Goal: Task Accomplishment & Management: Complete application form

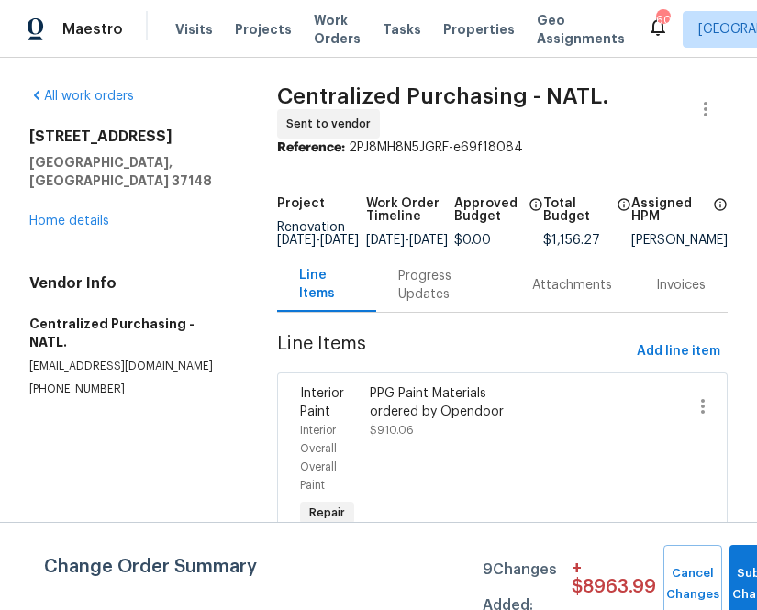
click at [235, 27] on span "Projects" at bounding box center [263, 29] width 57 height 18
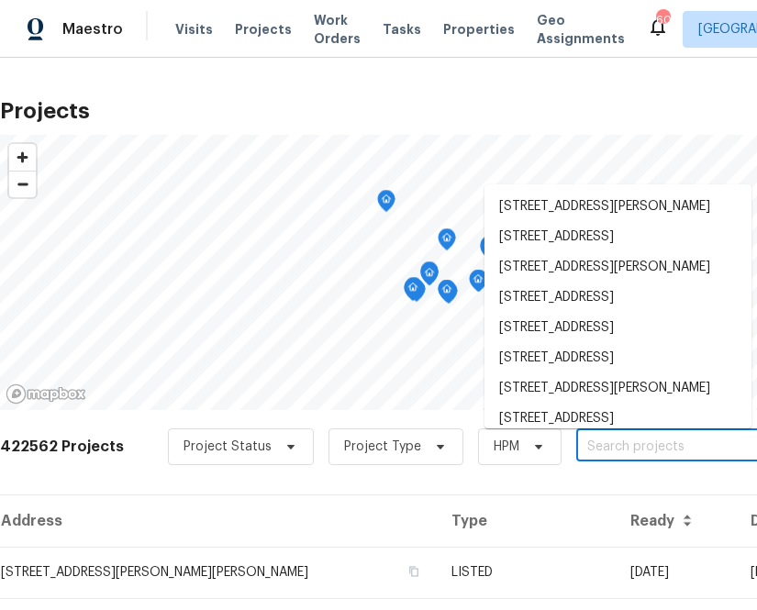
click at [629, 456] on input "text" at bounding box center [681, 447] width 210 height 28
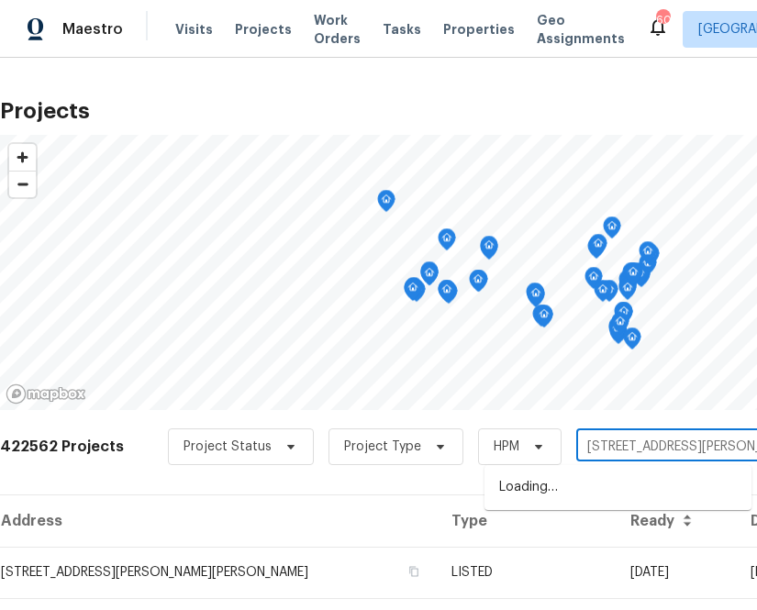
type input "[STREET_ADDRESS][PERSON_NAME]"
click at [611, 485] on li "[STREET_ADDRESS][PERSON_NAME]" at bounding box center [617, 487] width 267 height 30
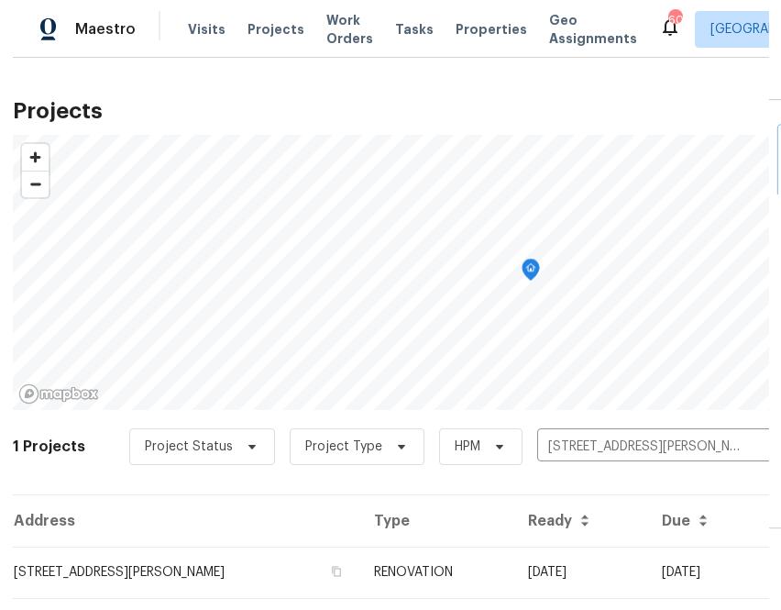
scroll to position [47, 0]
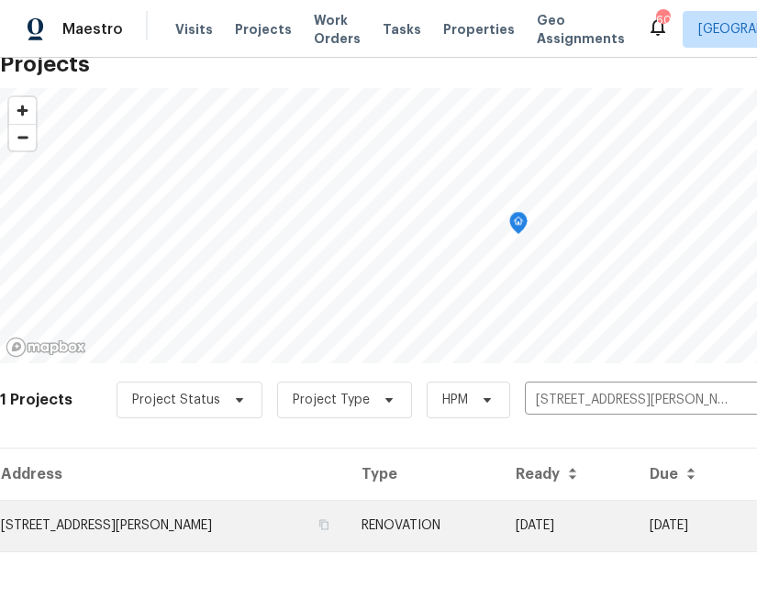
click at [178, 517] on td "[STREET_ADDRESS][PERSON_NAME]" at bounding box center [173, 525] width 347 height 51
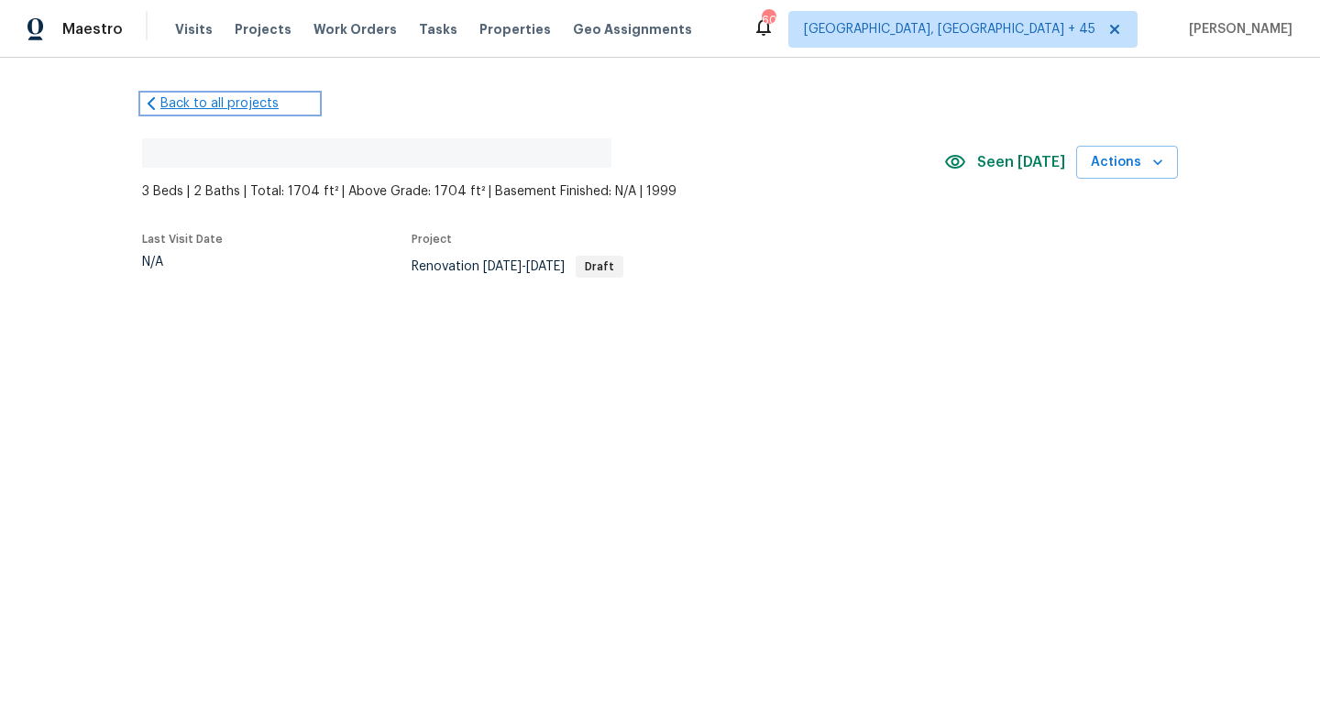
click at [210, 98] on link "Back to all projects" at bounding box center [230, 103] width 176 height 18
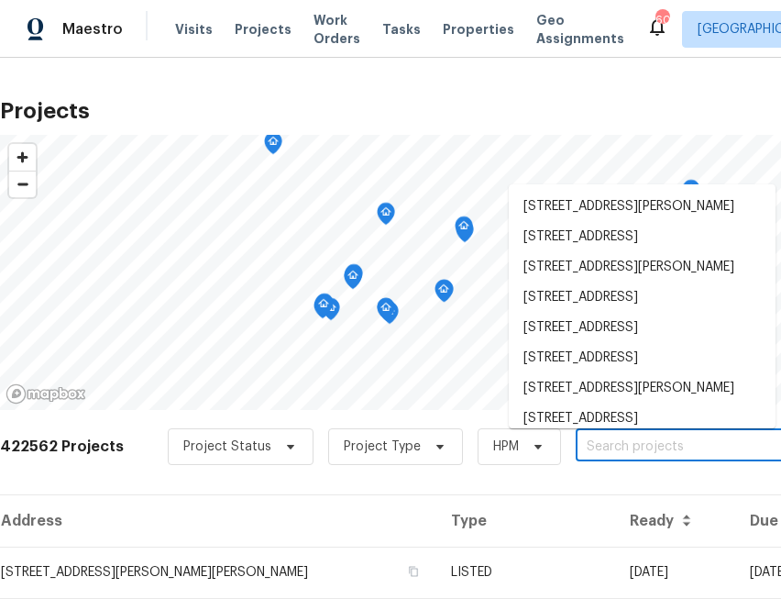
click at [654, 442] on input "text" at bounding box center [681, 447] width 210 height 28
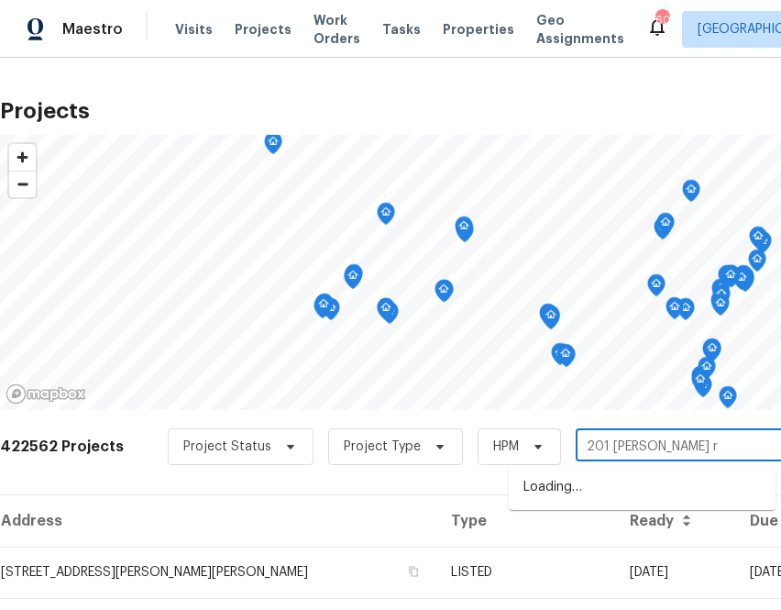
type input "[STREET_ADDRESS][PERSON_NAME]"
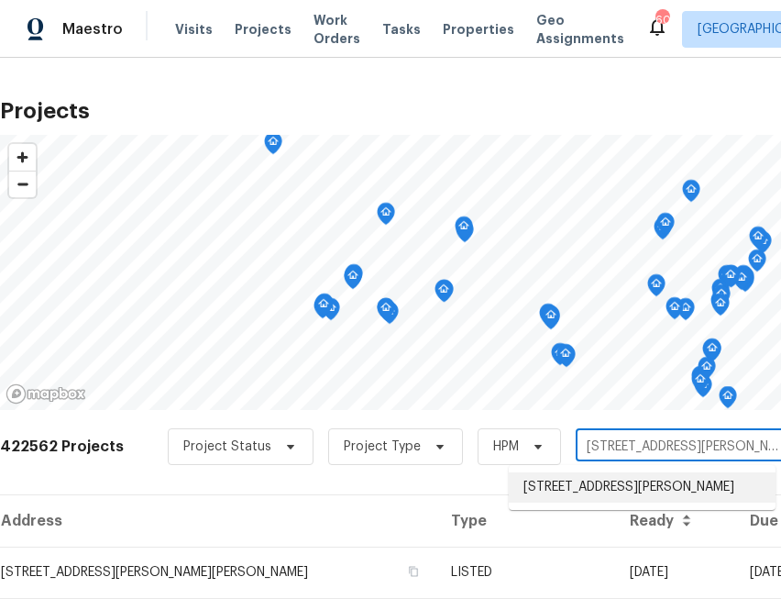
click at [633, 499] on li "[STREET_ADDRESS][PERSON_NAME]" at bounding box center [642, 487] width 267 height 30
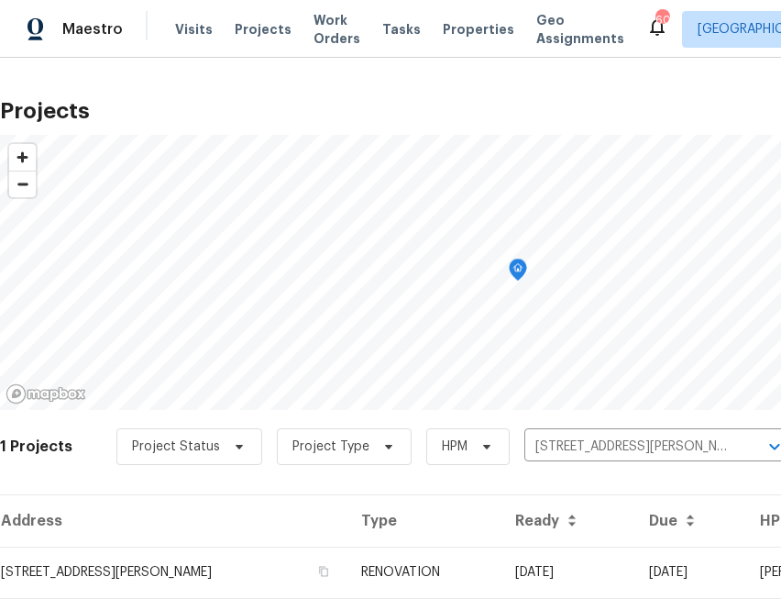
scroll to position [47, 0]
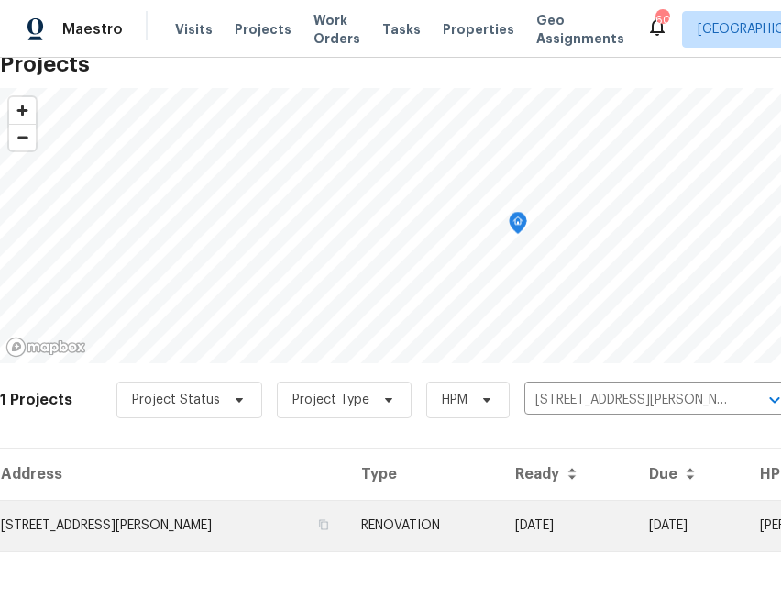
click at [212, 516] on td "[STREET_ADDRESS][PERSON_NAME]" at bounding box center [173, 525] width 347 height 51
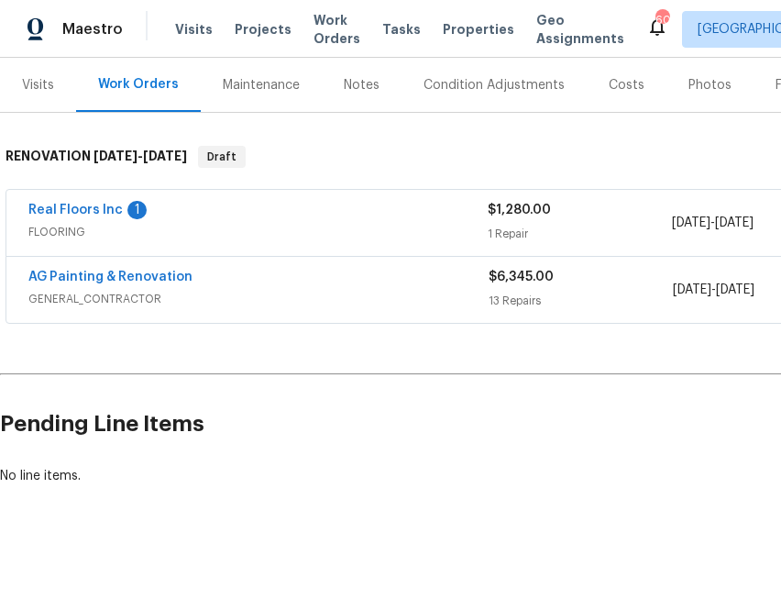
scroll to position [220, 255]
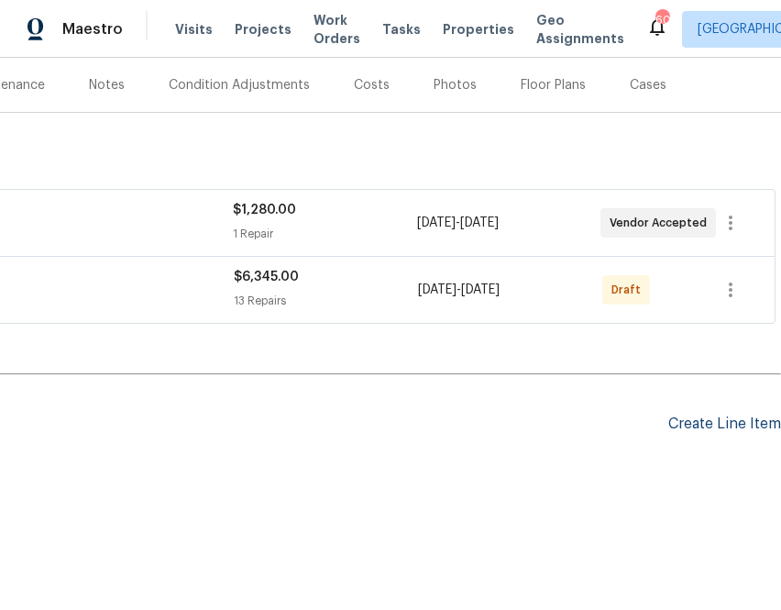
click at [740, 421] on div "Create Line Item" at bounding box center [724, 423] width 113 height 17
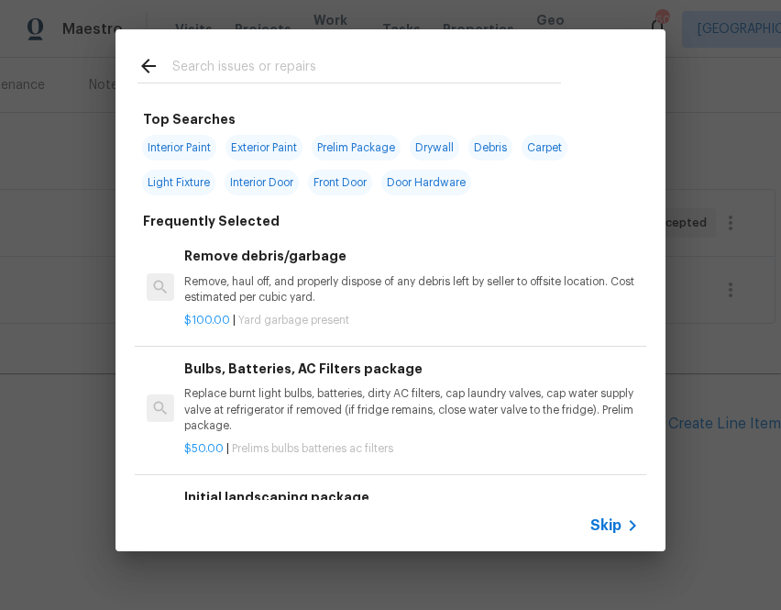
click at [628, 520] on icon at bounding box center [633, 525] width 22 height 22
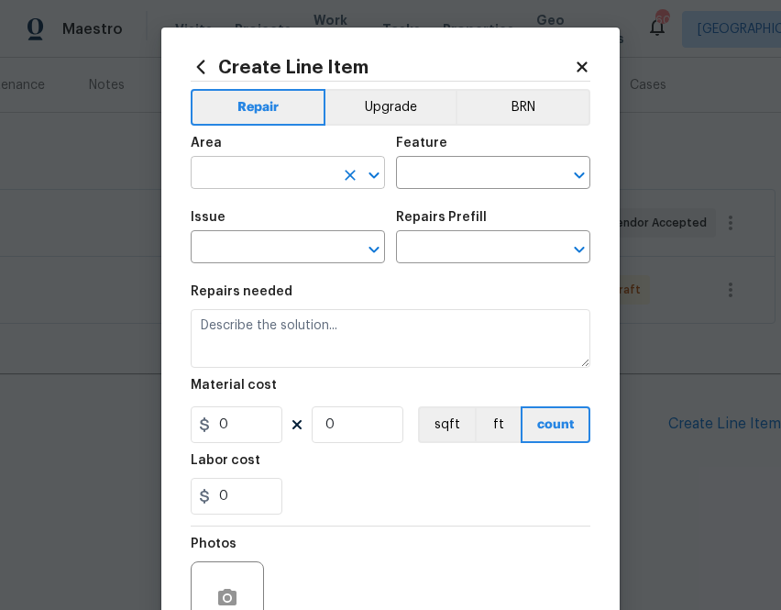
click at [292, 175] on input "text" at bounding box center [262, 174] width 143 height 28
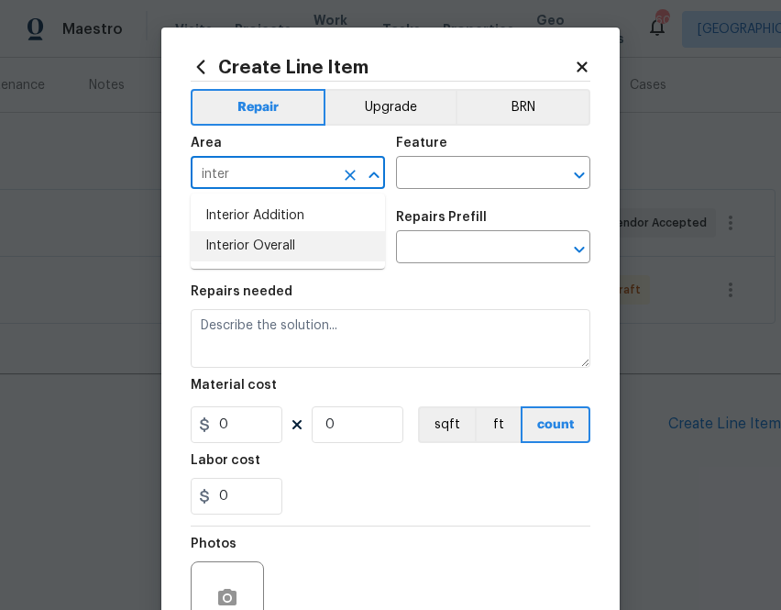
click at [252, 249] on li "Interior Overall" at bounding box center [288, 246] width 194 height 30
type input "Interior Overall"
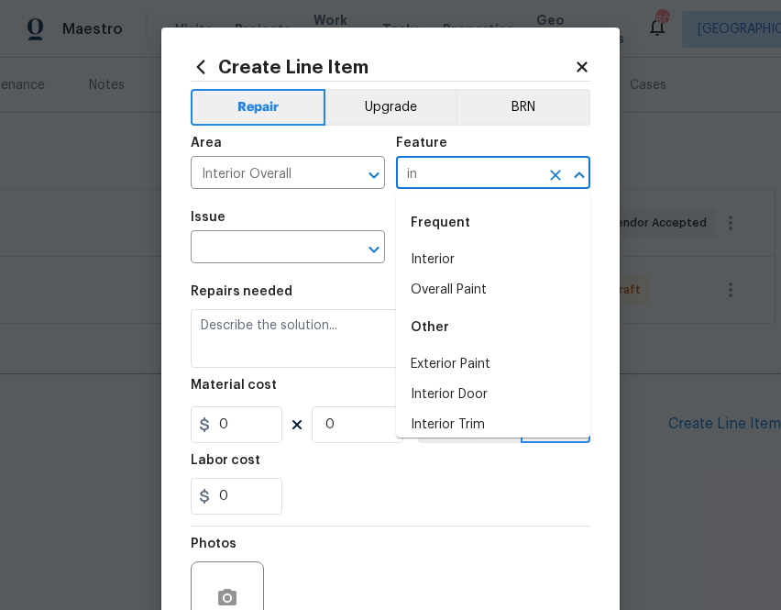
type input "i"
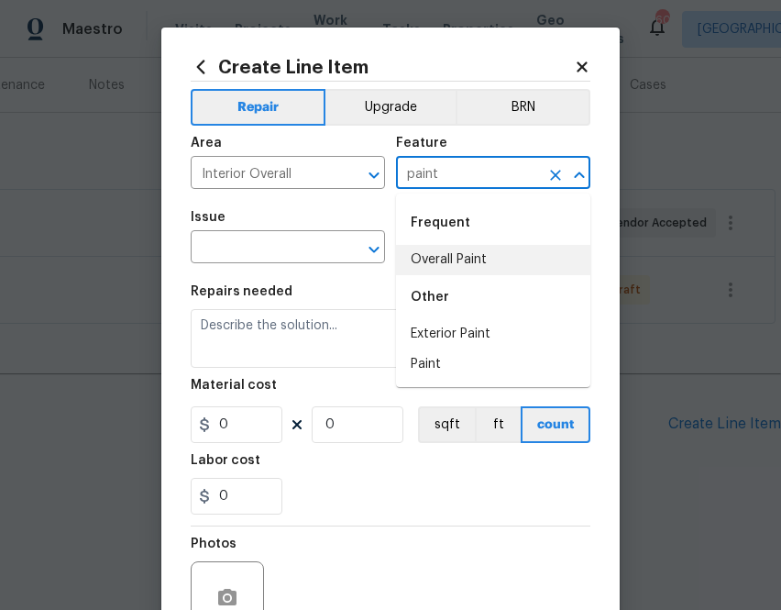
click at [436, 257] on li "Overall Paint" at bounding box center [493, 260] width 194 height 30
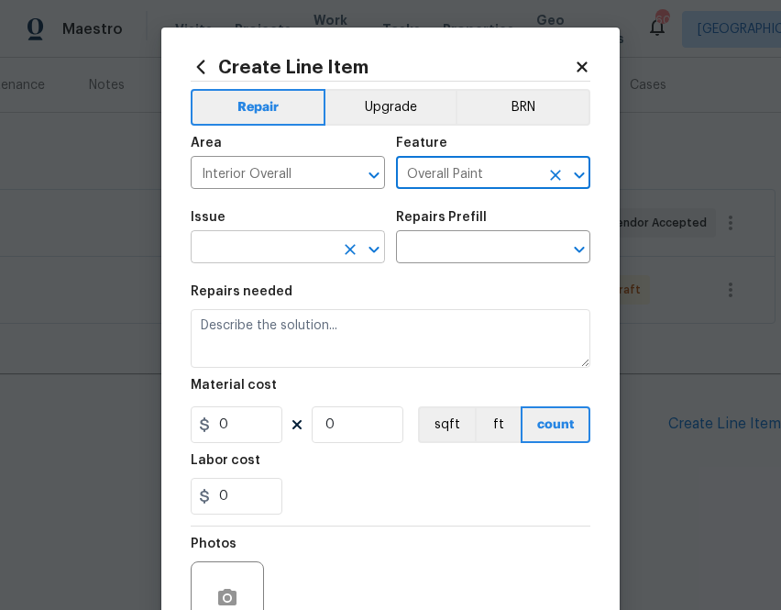
type input "Overall Paint"
click at [281, 242] on input "text" at bounding box center [262, 249] width 143 height 28
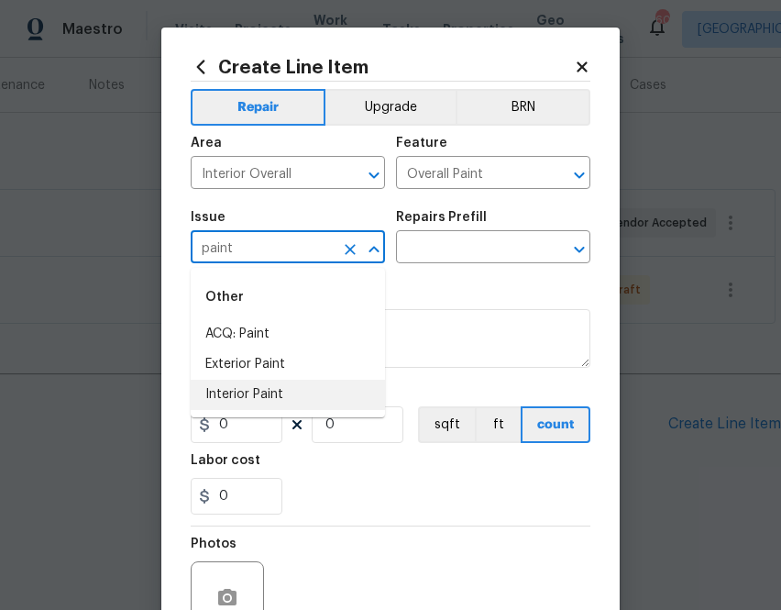
click at [253, 397] on li "Interior Paint" at bounding box center [288, 395] width 194 height 30
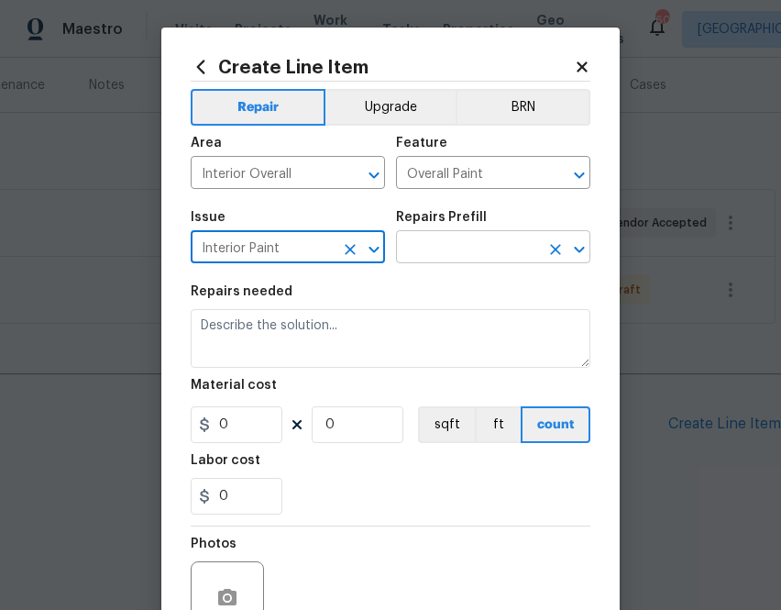
type input "Interior Paint"
click at [471, 255] on input "text" at bounding box center [467, 249] width 143 height 28
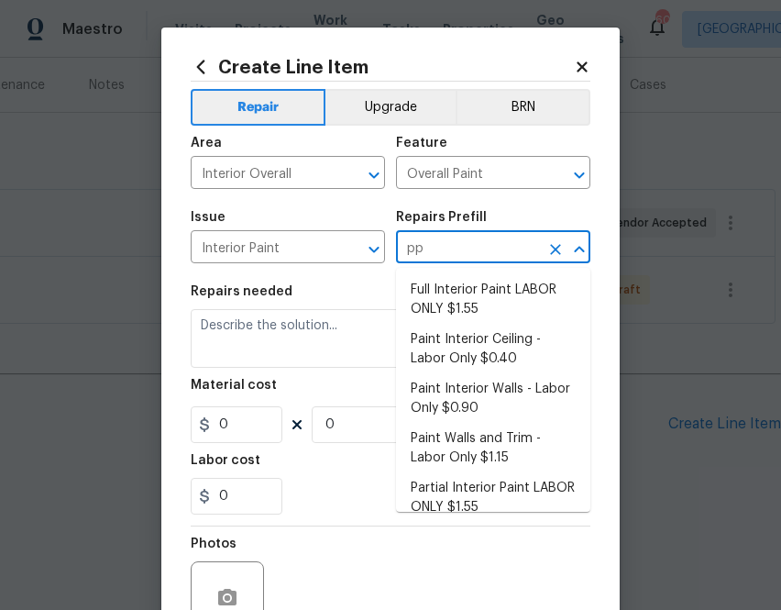
type input "ppg"
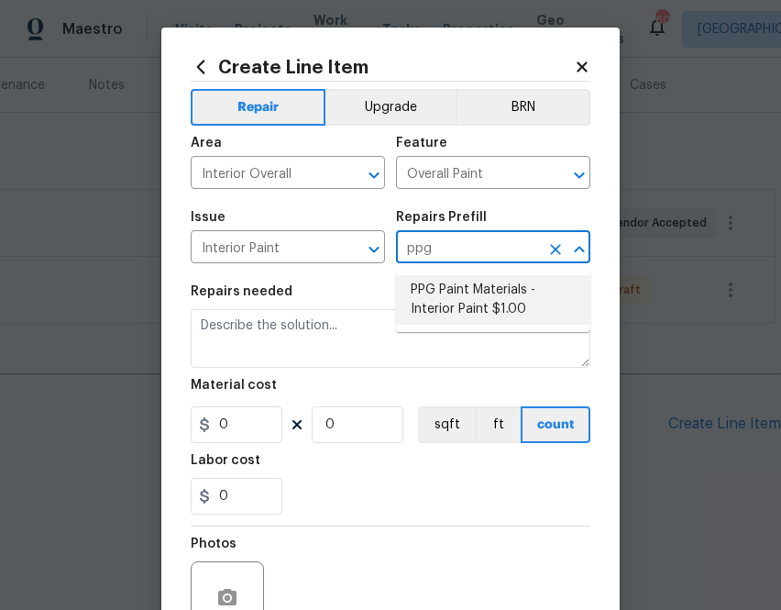
click at [478, 294] on li "PPG Paint Materials - Interior Paint $1.00" at bounding box center [493, 300] width 194 height 50
type input "PPG Paint Materials - Interior Paint $1.00"
type textarea "PPG Paint Materials ordered by Opendoor"
type input "1"
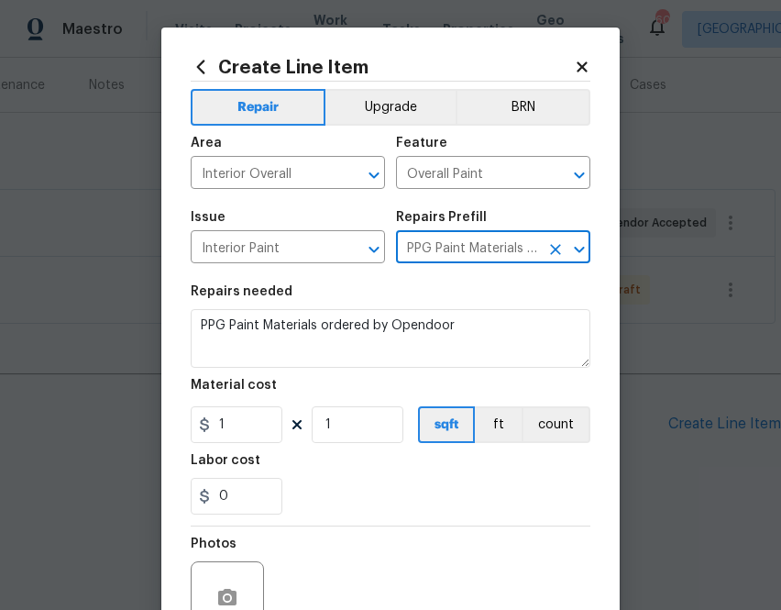
type input "PPG Paint Materials - Interior Paint $1.00"
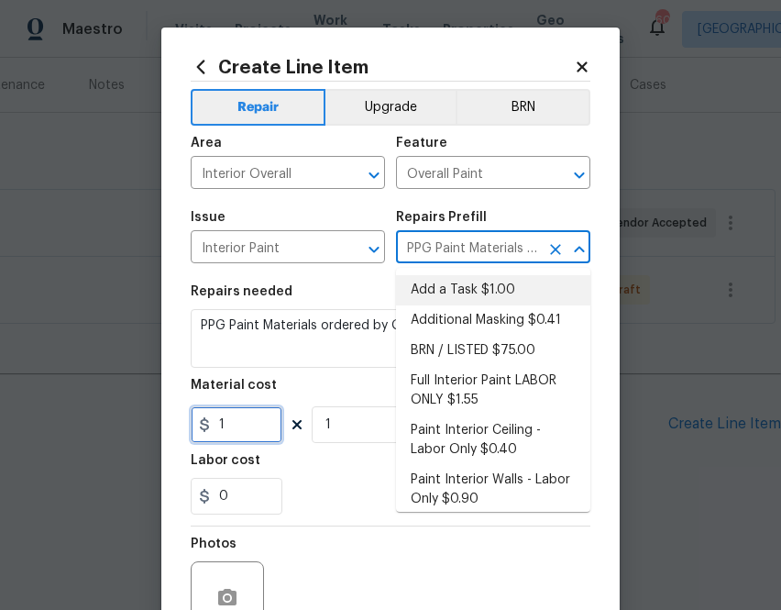
click at [250, 436] on input "1" at bounding box center [237, 424] width 92 height 37
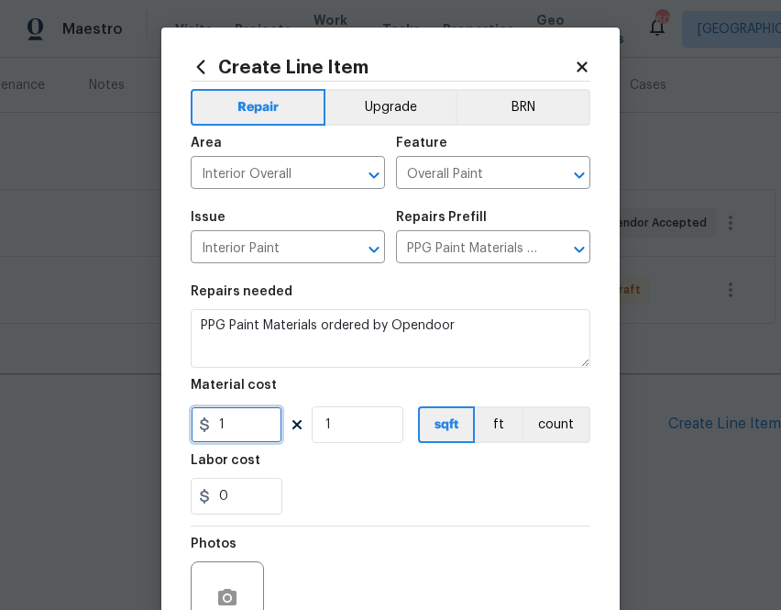
click at [250, 434] on input "1" at bounding box center [237, 424] width 92 height 37
paste input "574.76"
click at [360, 473] on div "Labor cost" at bounding box center [391, 466] width 400 height 24
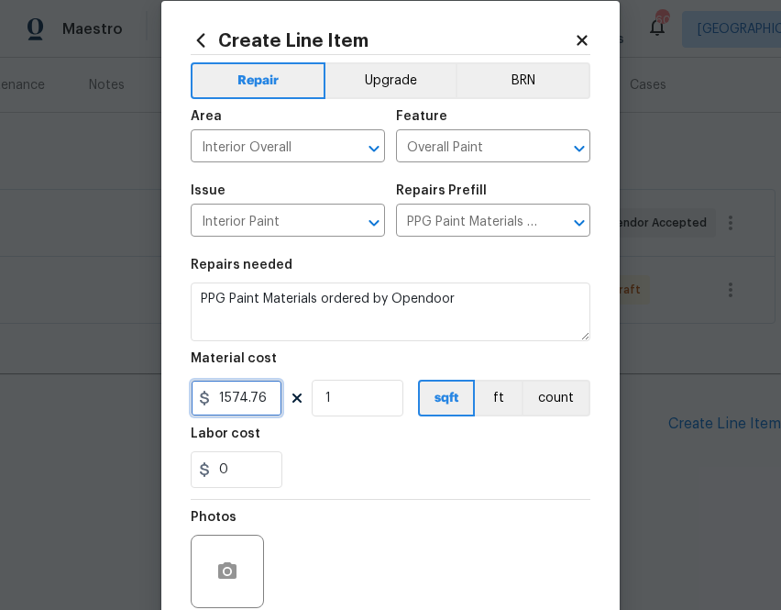
click at [222, 396] on input "1574.76" at bounding box center [237, 398] width 92 height 37
type input "574.76"
click at [385, 474] on div "0" at bounding box center [391, 469] width 400 height 37
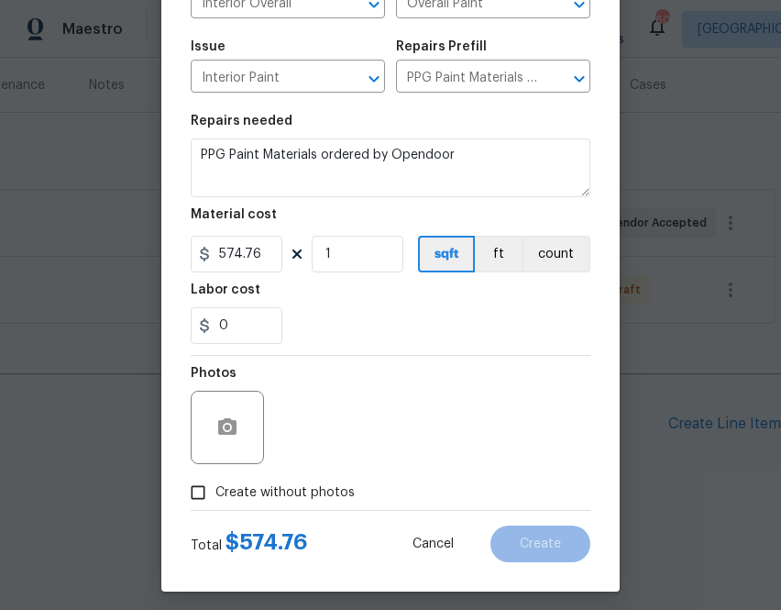
scroll to position [181, 0]
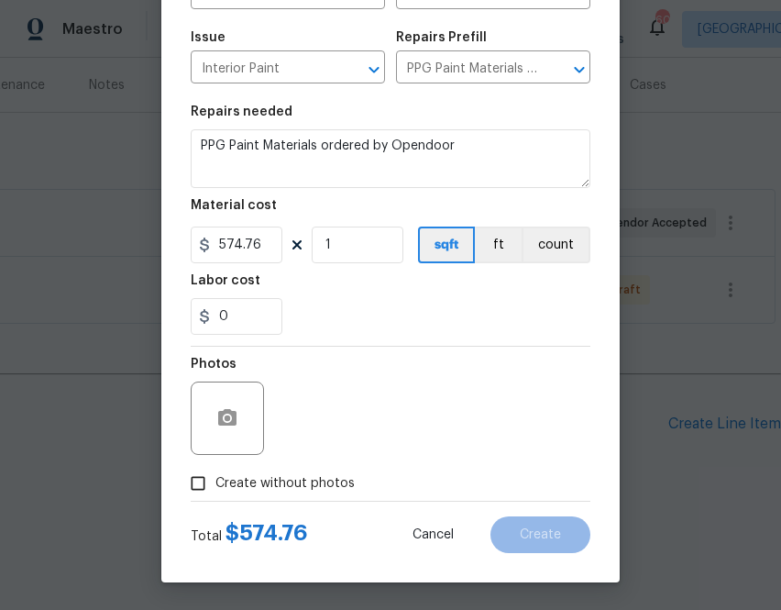
click at [317, 489] on span "Create without photos" at bounding box center [284, 483] width 139 height 19
click at [215, 489] on input "Create without photos" at bounding box center [198, 483] width 35 height 35
checkbox input "true"
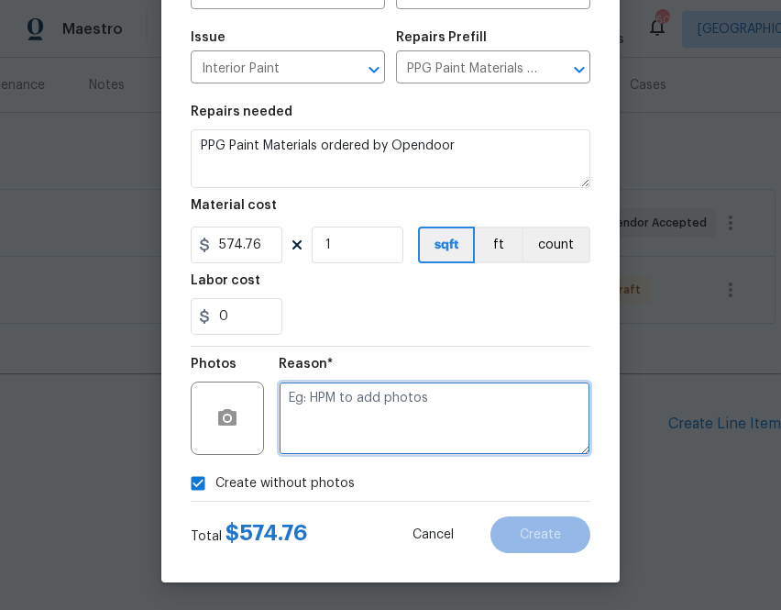
click at [352, 434] on textarea at bounding box center [435, 417] width 312 height 73
type textarea "n.a"
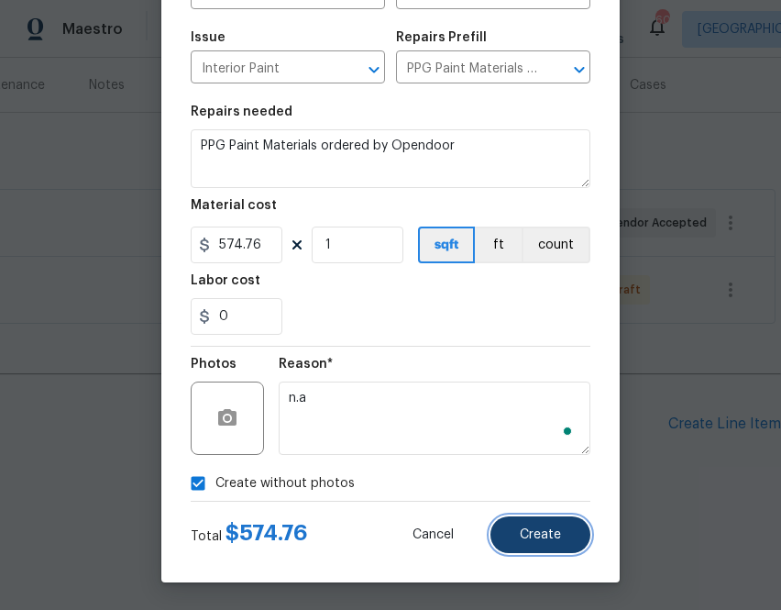
click at [539, 529] on span "Create" at bounding box center [540, 535] width 41 height 14
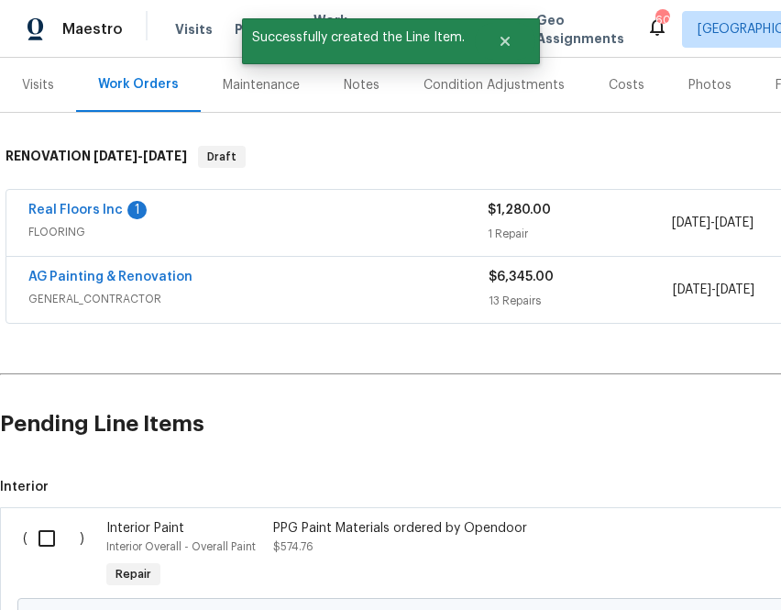
scroll to position [429, 0]
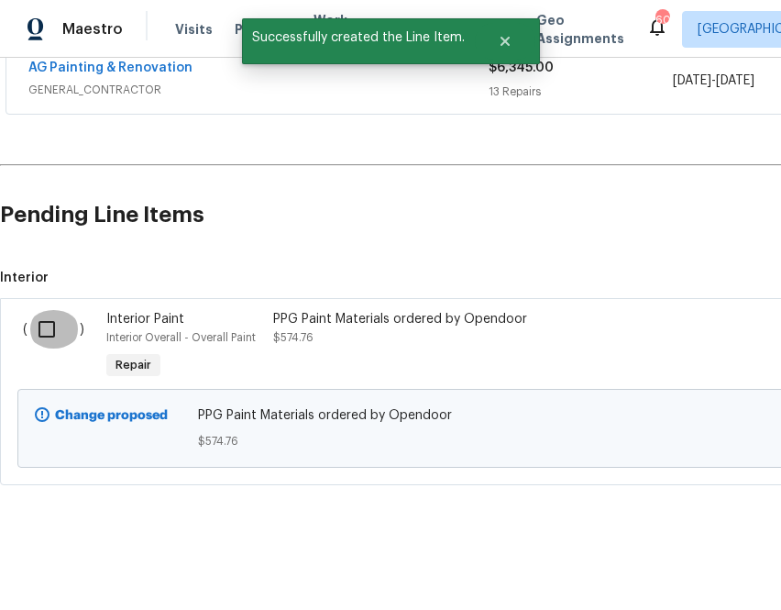
click at [39, 326] on input "checkbox" at bounding box center [54, 329] width 52 height 39
checkbox input "true"
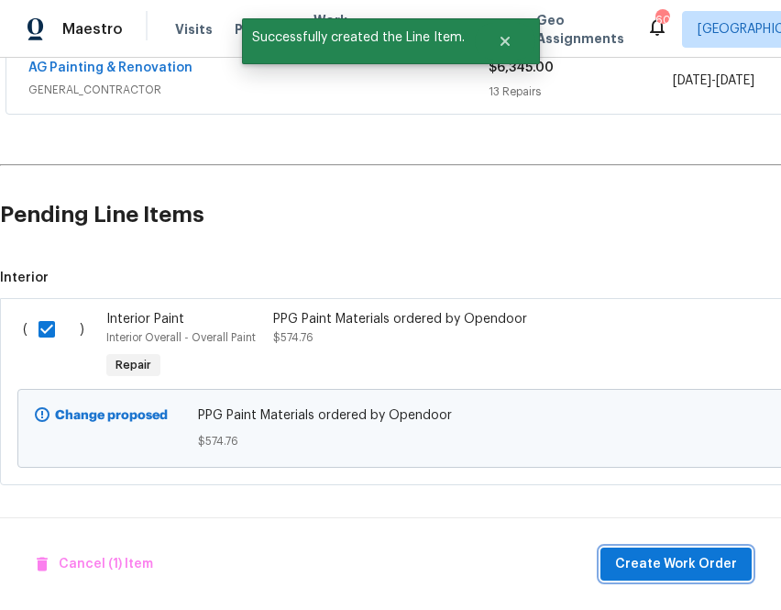
click at [680, 561] on span "Create Work Order" at bounding box center [676, 564] width 122 height 23
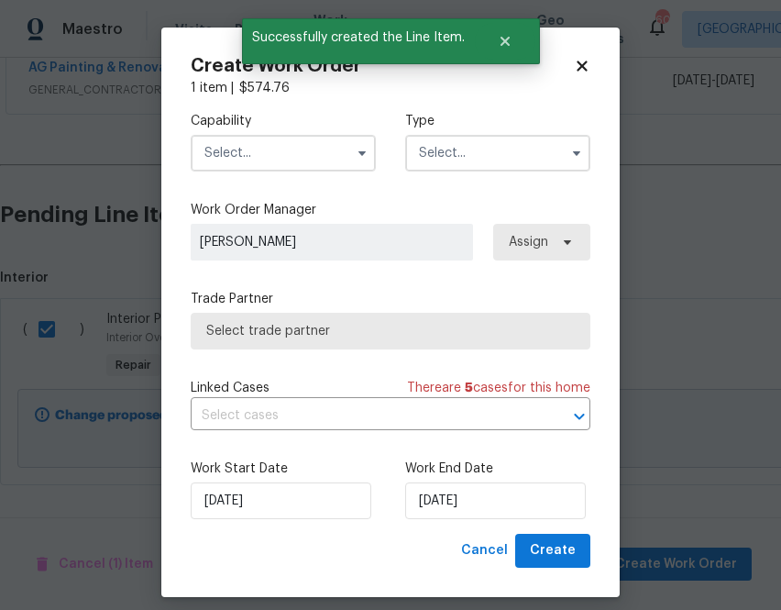
click at [313, 140] on input "text" at bounding box center [283, 153] width 185 height 37
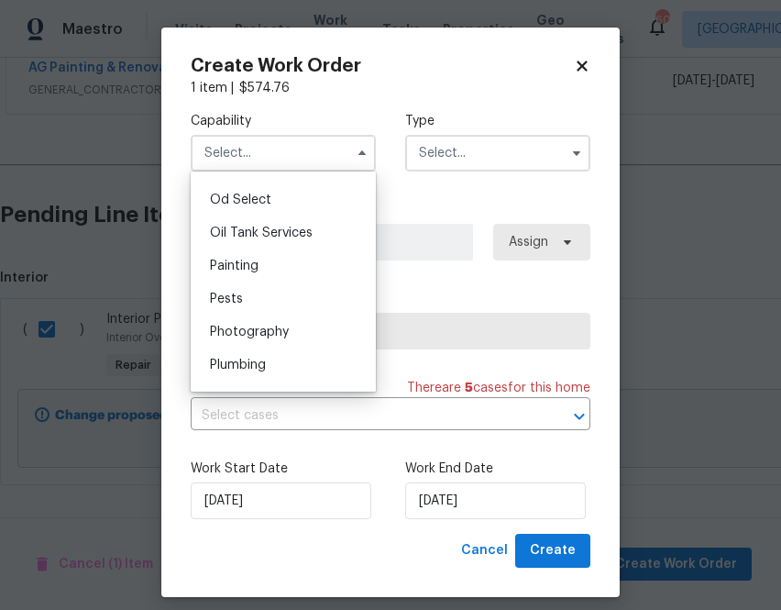
scroll to position [1477, 0]
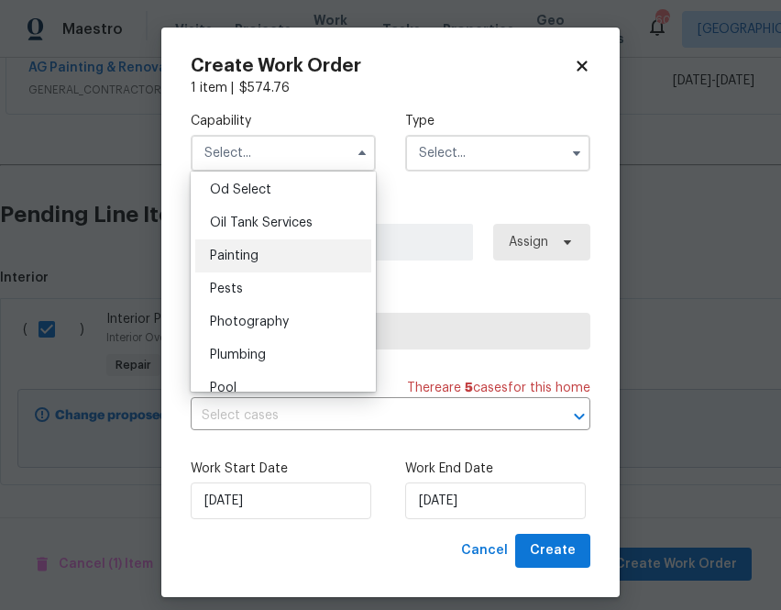
click at [300, 254] on div "Painting" at bounding box center [283, 255] width 176 height 33
type input "Painting"
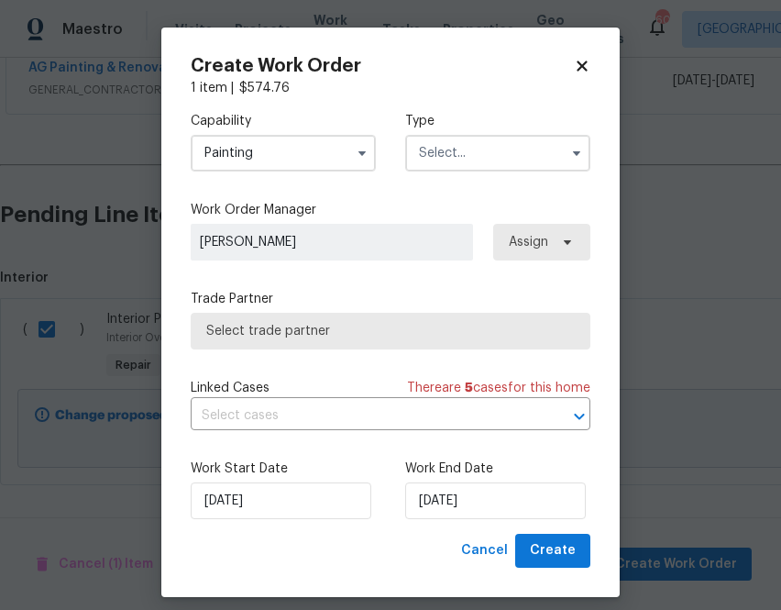
click at [448, 188] on div "Capability Painting Agent Appliance Bathtub Resurfacing BRN And Lrr Broker Cabi…" at bounding box center [391, 315] width 400 height 436
click at [448, 157] on input "text" at bounding box center [497, 153] width 185 height 37
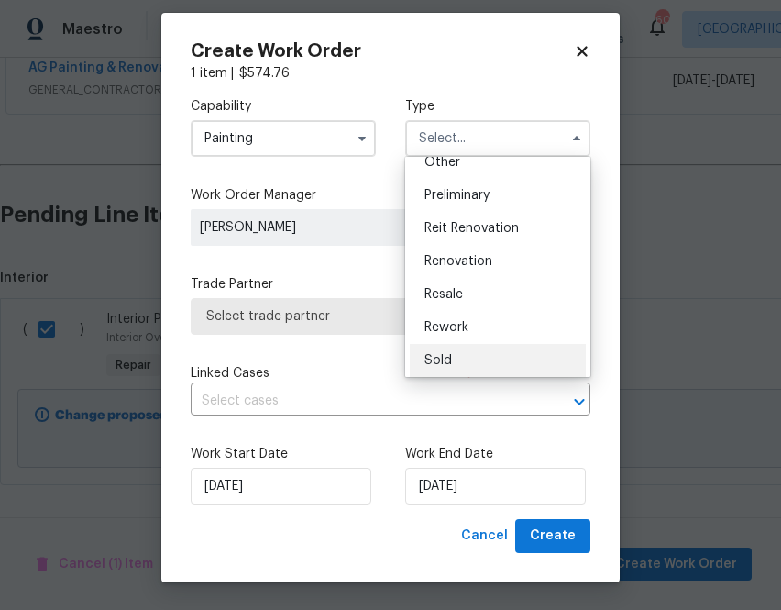
scroll to position [416, 0]
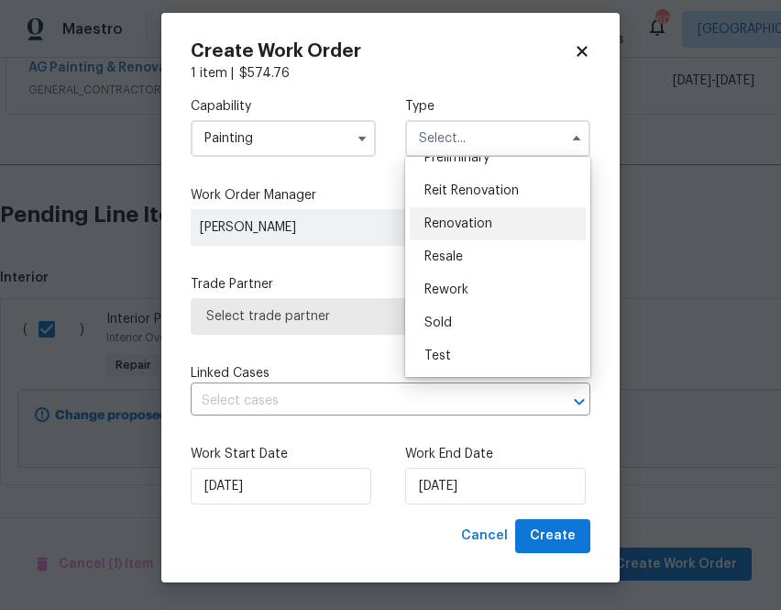
click at [481, 214] on div "Renovation" at bounding box center [498, 223] width 176 height 33
type input "Renovation"
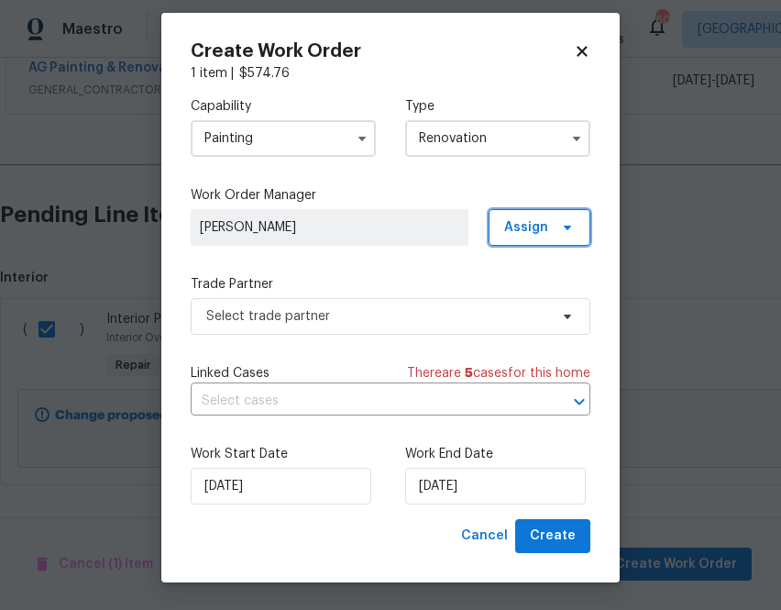
click at [543, 238] on span "Assign" at bounding box center [540, 227] width 102 height 37
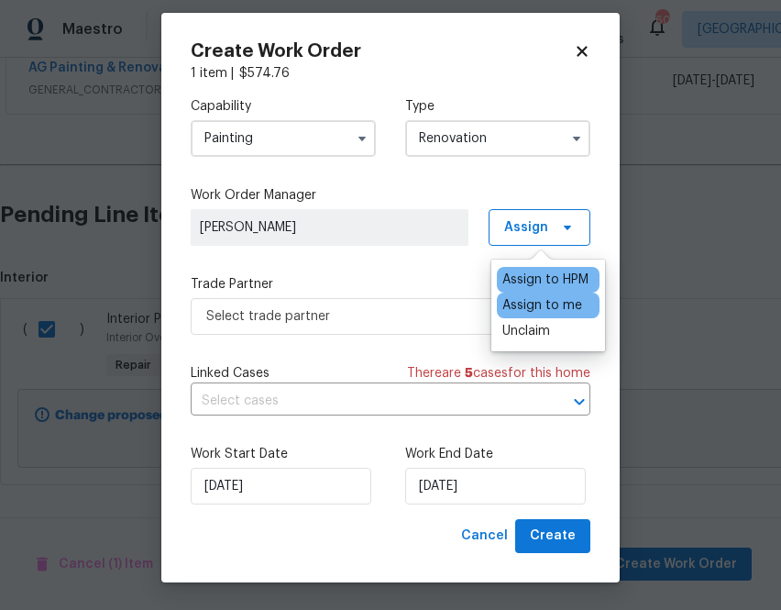
click at [514, 314] on div "Assign to me" at bounding box center [543, 305] width 80 height 18
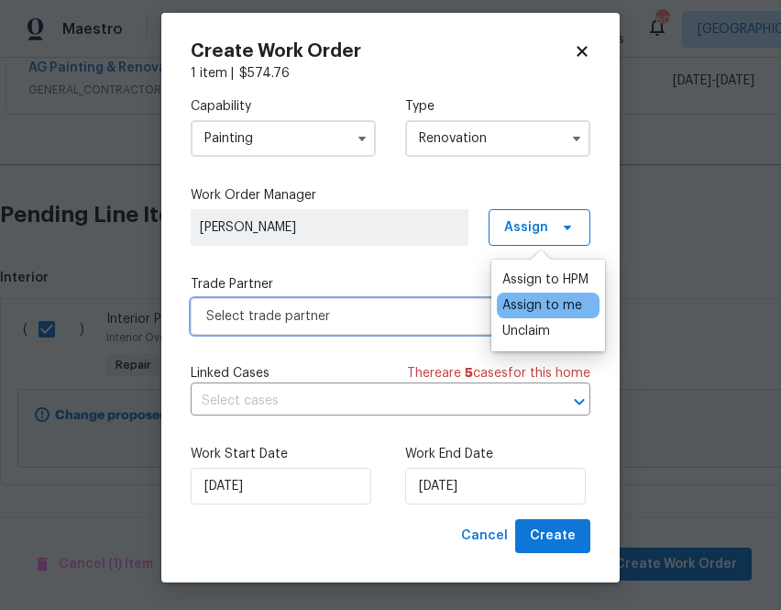
click at [434, 317] on span "Select trade partner" at bounding box center [377, 316] width 342 height 18
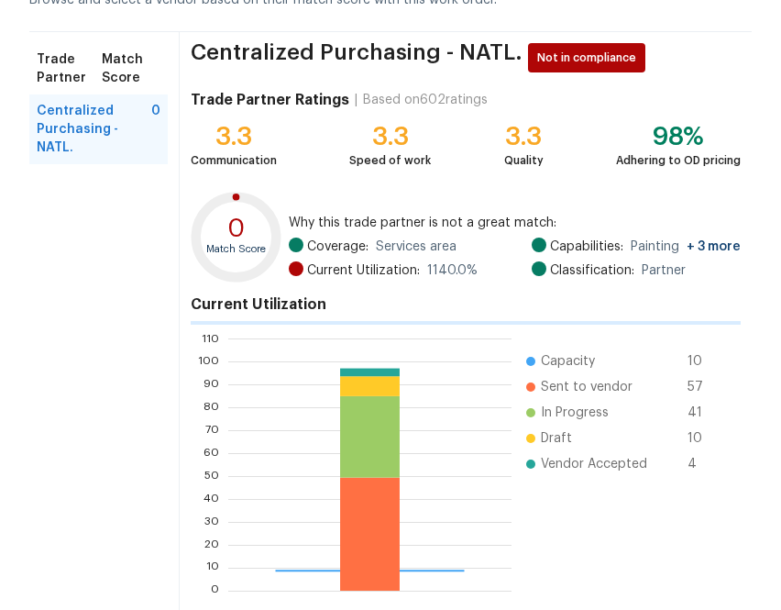
scroll to position [196, 0]
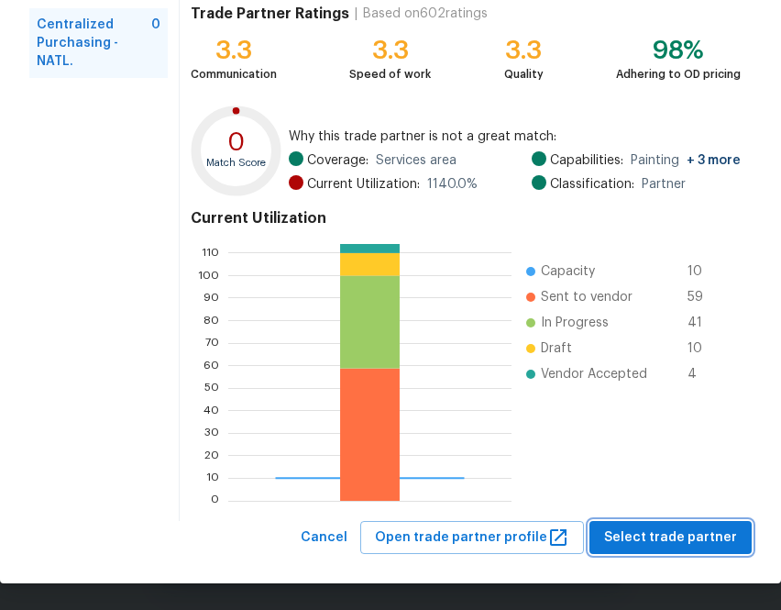
click at [696, 527] on span "Select trade partner" at bounding box center [670, 537] width 133 height 23
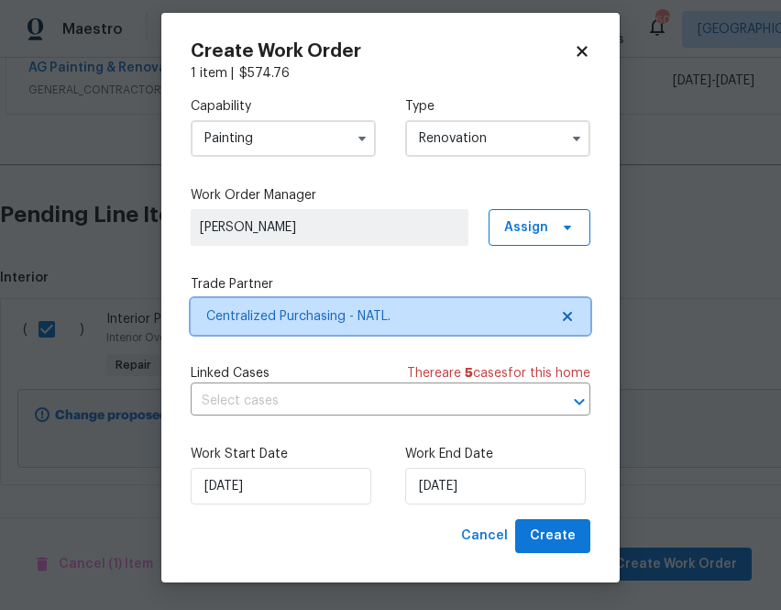
scroll to position [0, 0]
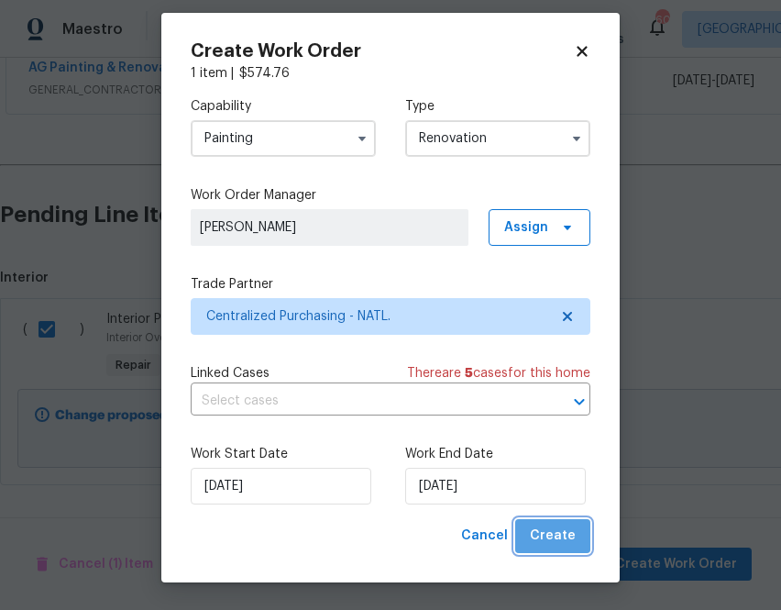
click at [561, 543] on span "Create" at bounding box center [553, 536] width 46 height 23
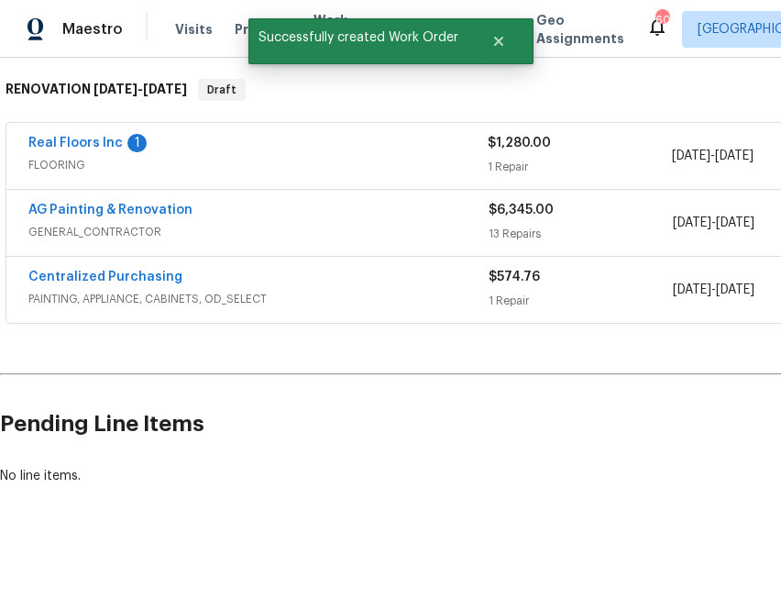
click at [153, 283] on span "Centralized Purchasing" at bounding box center [105, 277] width 154 height 18
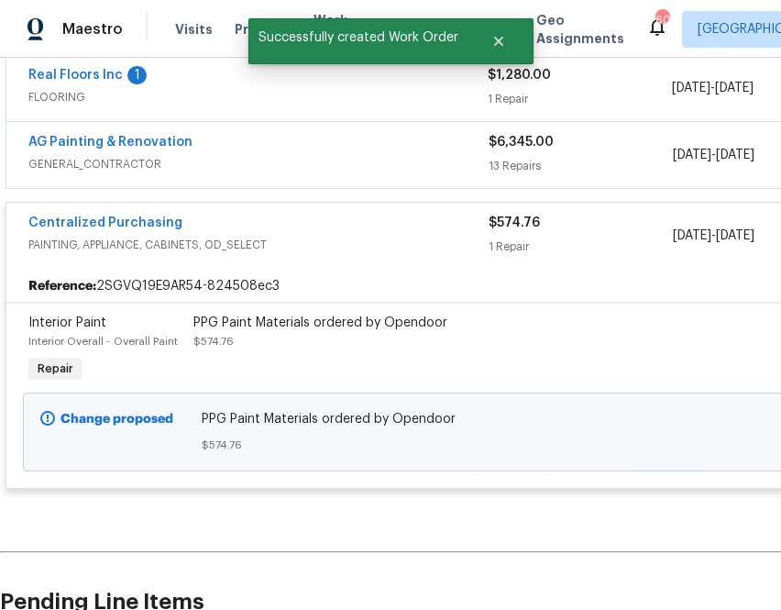
scroll to position [429, 0]
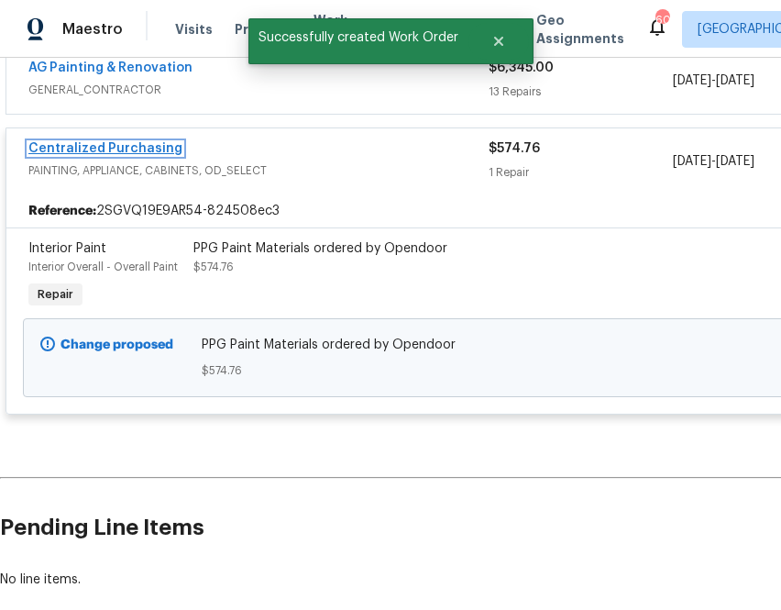
click at [134, 146] on link "Centralized Purchasing" at bounding box center [105, 148] width 154 height 13
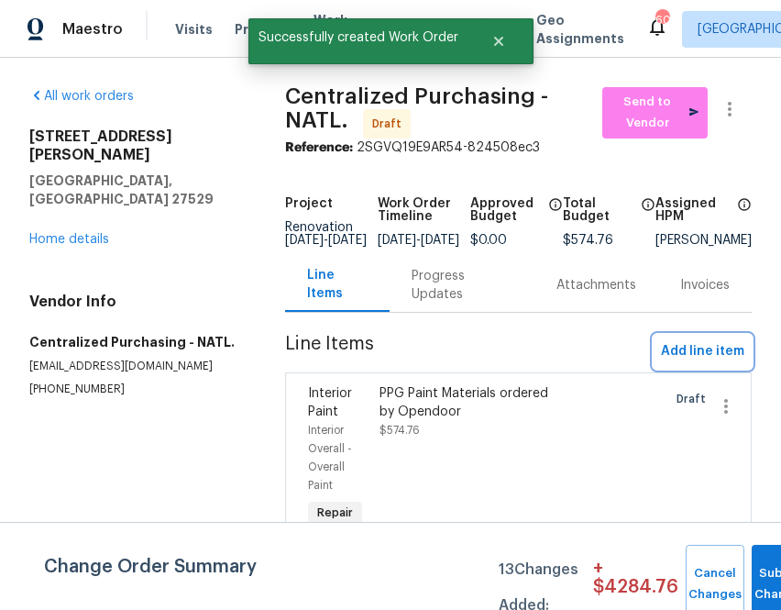
click at [698, 363] on span "Add line item" at bounding box center [702, 351] width 83 height 23
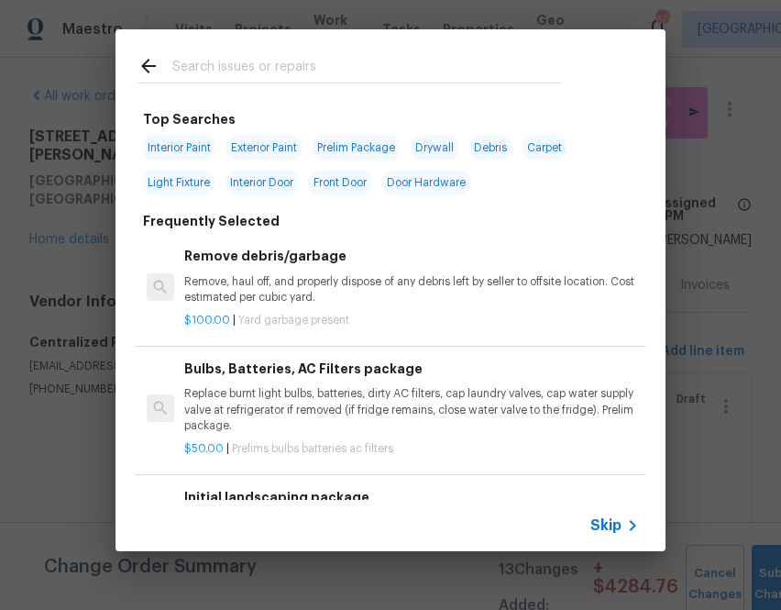
click at [630, 514] on icon at bounding box center [633, 525] width 22 height 22
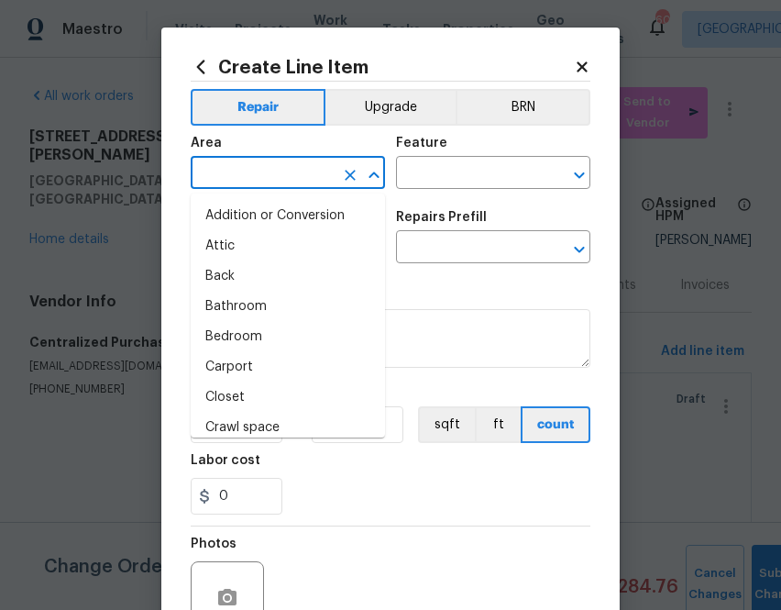
click at [315, 169] on input "text" at bounding box center [262, 174] width 143 height 28
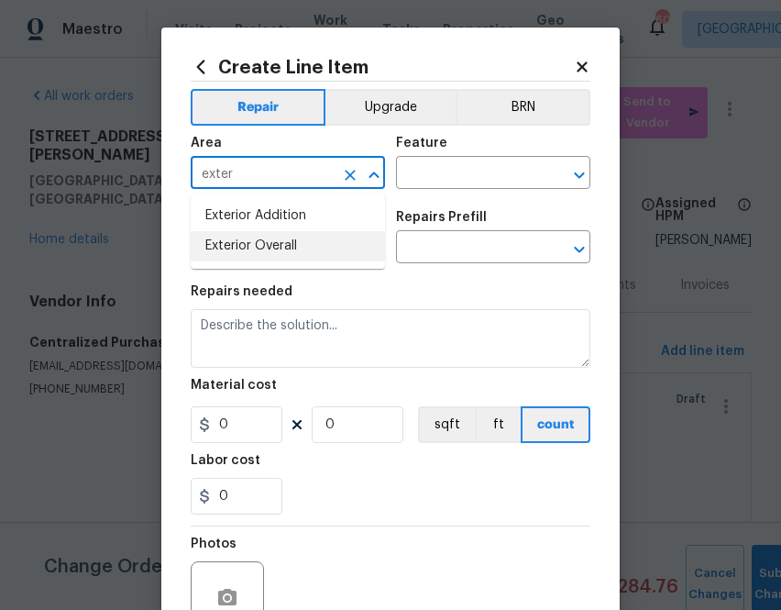
click at [291, 237] on li "Exterior Overall" at bounding box center [288, 246] width 194 height 30
type input "Exterior Overall"
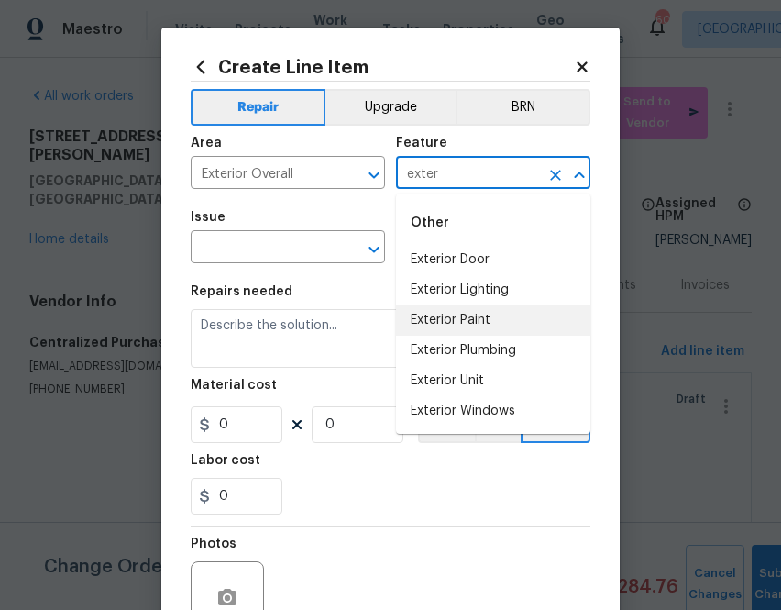
click at [426, 315] on li "Exterior Paint" at bounding box center [493, 320] width 194 height 30
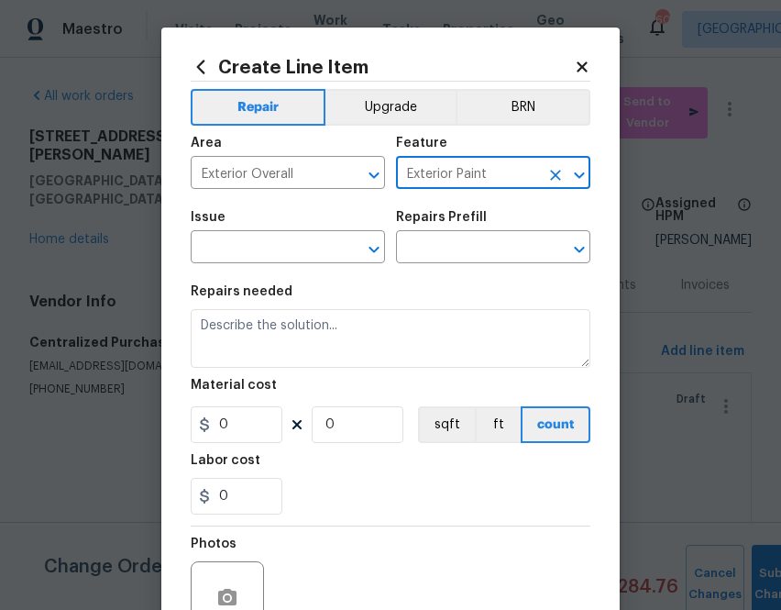
type input "Exterior Paint"
click at [293, 220] on div "Issue" at bounding box center [288, 223] width 194 height 24
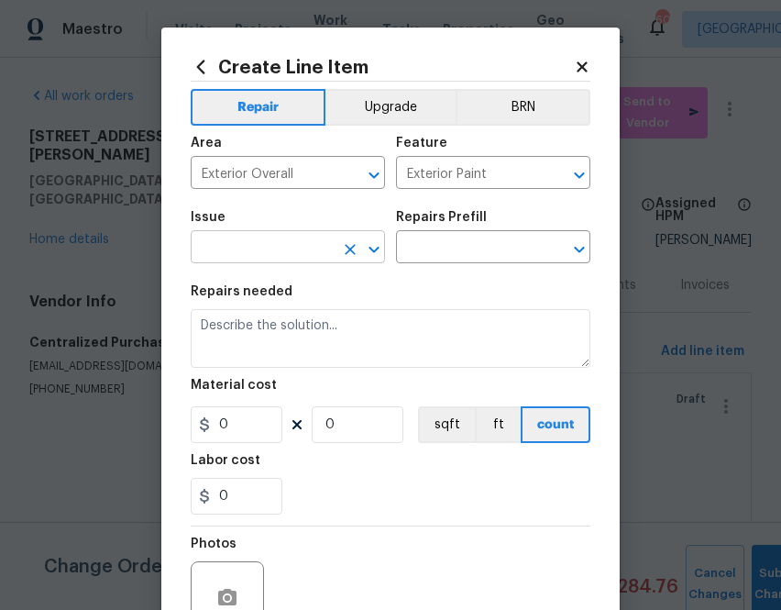
click at [294, 245] on input "text" at bounding box center [262, 249] width 143 height 28
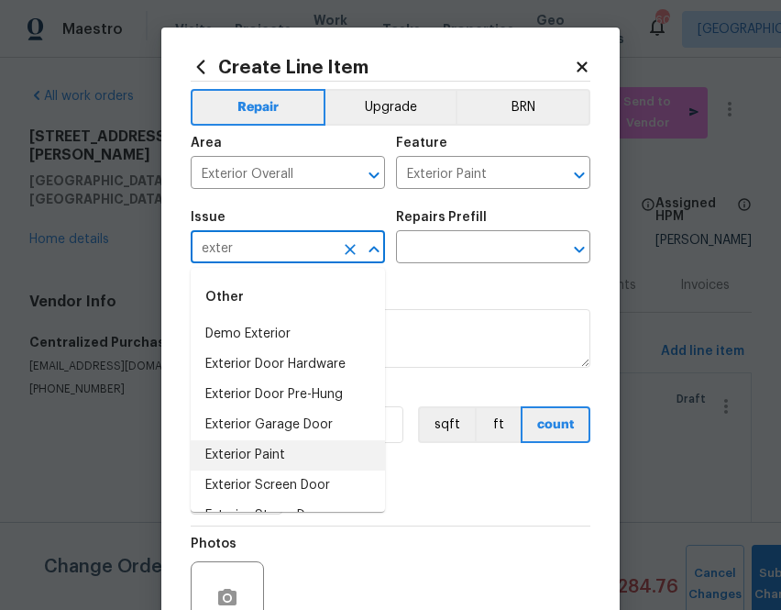
click at [264, 461] on li "Exterior Paint" at bounding box center [288, 455] width 194 height 30
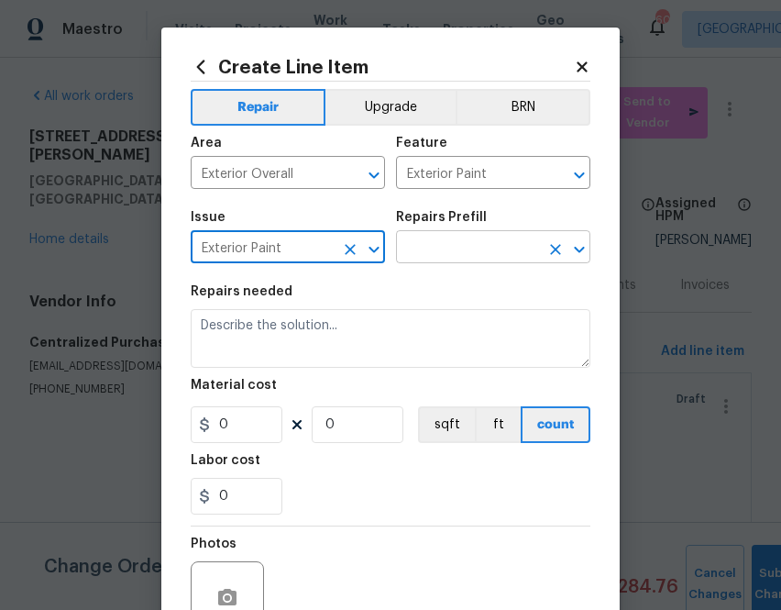
type input "Exterior Paint"
click at [473, 256] on input "text" at bounding box center [467, 249] width 143 height 28
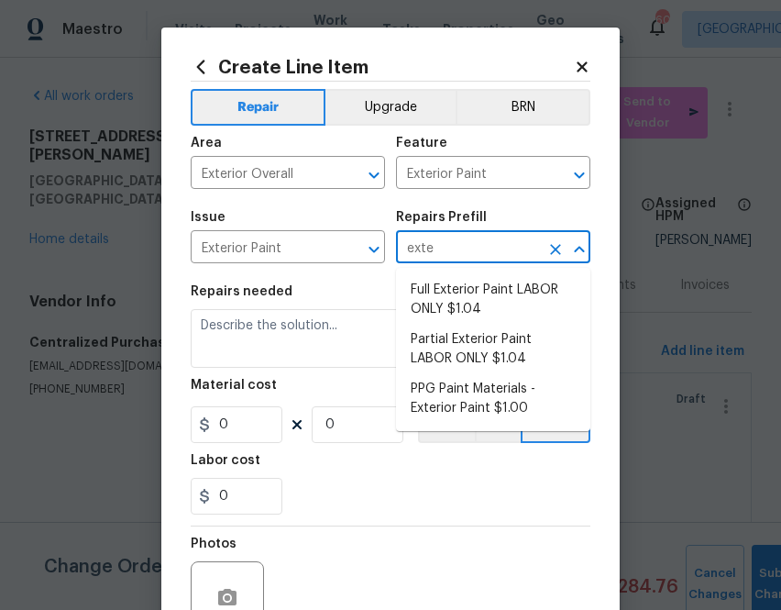
type input "exter"
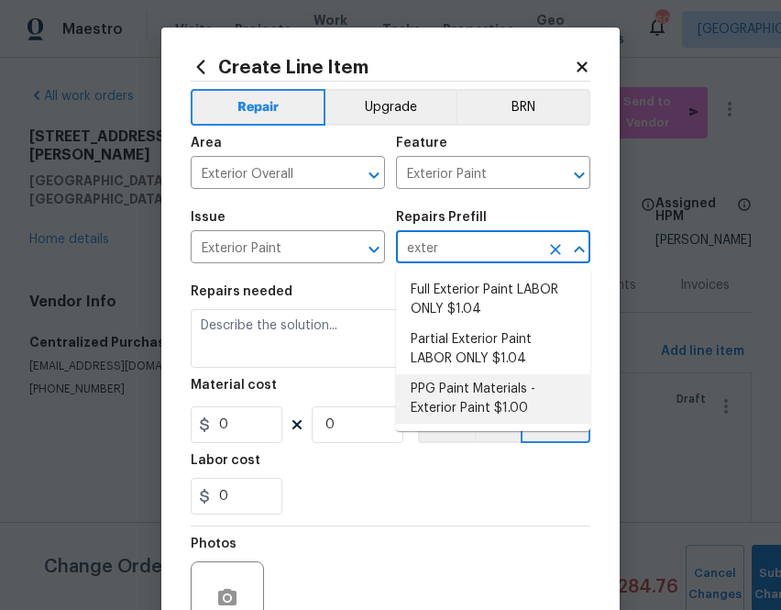
click at [475, 391] on li "PPG Paint Materials - Exterior Paint $1.00" at bounding box center [493, 399] width 194 height 50
type input "Overall Paint"
type input "PPG Paint Materials - Exterior Paint $1.00"
type textarea "PPG Paint Materials ordered by Opendoor"
type input "1"
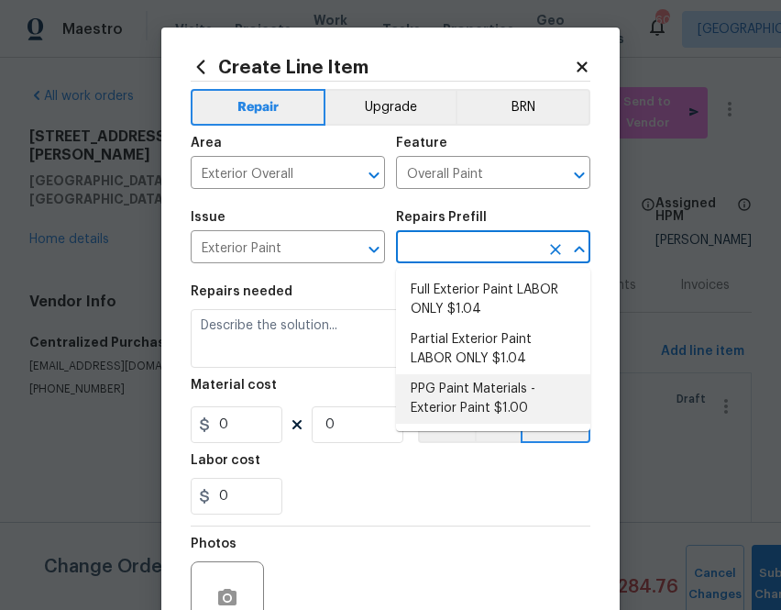
type input "1"
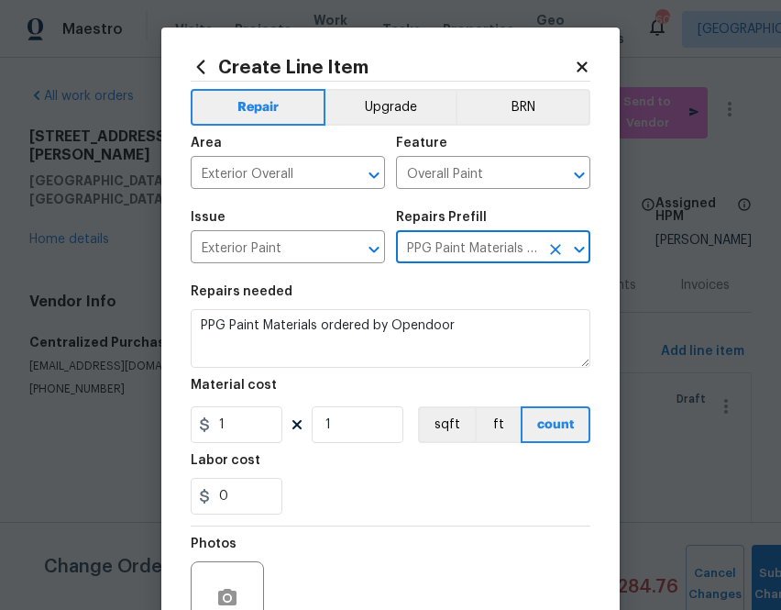
type input "PPG Paint Materials - Exterior Paint $1.00"
click at [239, 414] on input "1" at bounding box center [237, 424] width 92 height 37
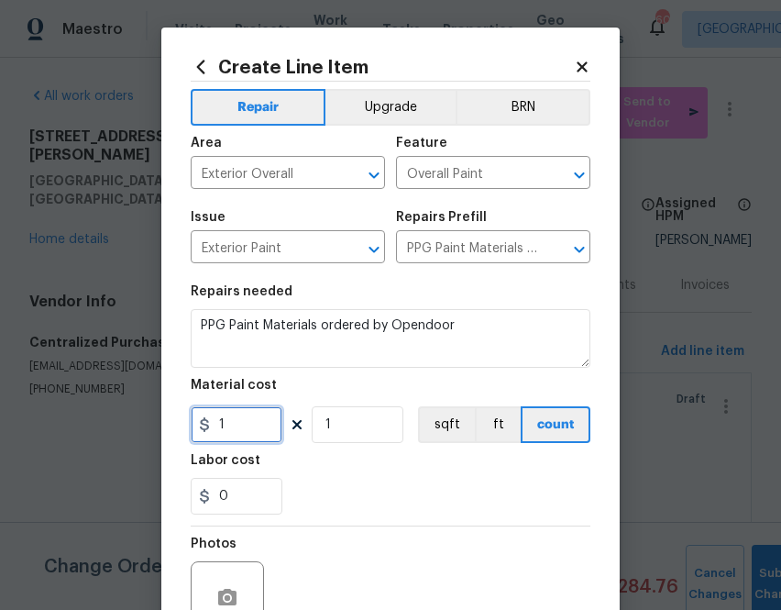
click at [239, 414] on input "1" at bounding box center [237, 424] width 92 height 37
click at [258, 412] on input "1" at bounding box center [237, 424] width 92 height 37
paste input "19.04"
type input "119.04"
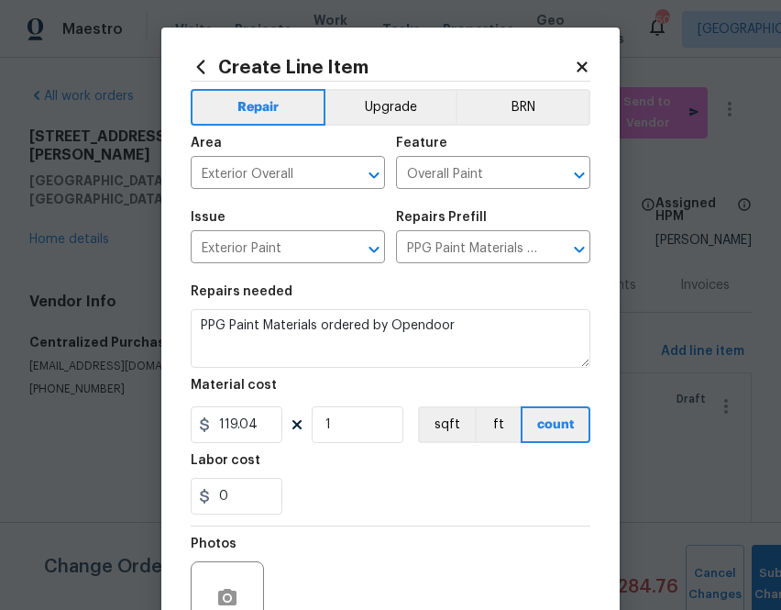
click at [391, 501] on div "0" at bounding box center [391, 496] width 400 height 37
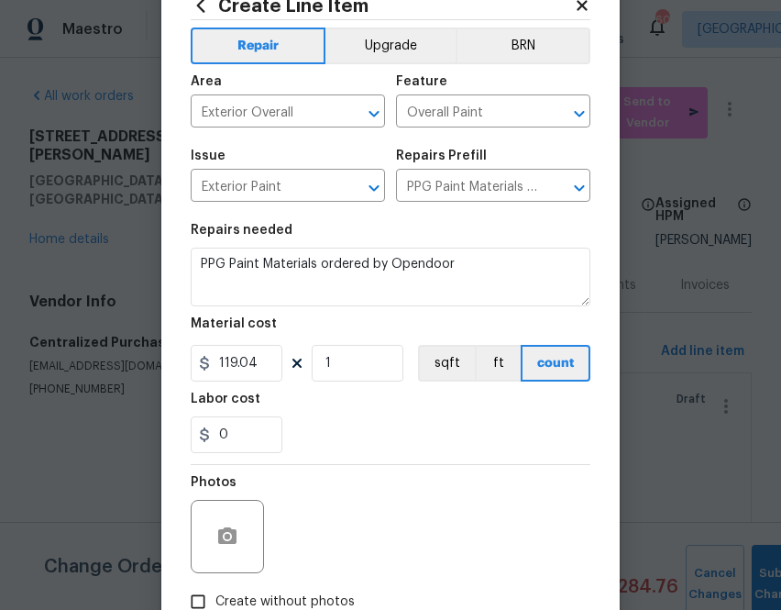
scroll to position [181, 0]
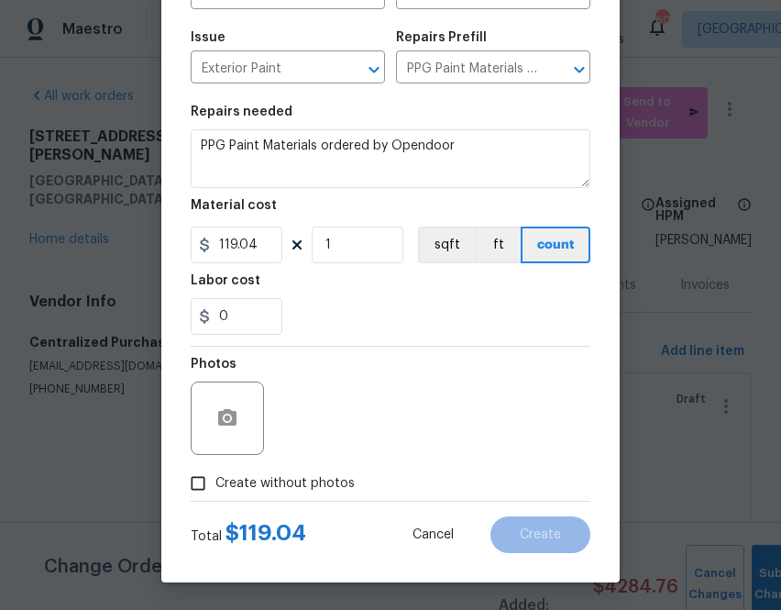
click at [311, 480] on span "Create without photos" at bounding box center [284, 483] width 139 height 19
click at [215, 480] on input "Create without photos" at bounding box center [198, 483] width 35 height 35
checkbox input "true"
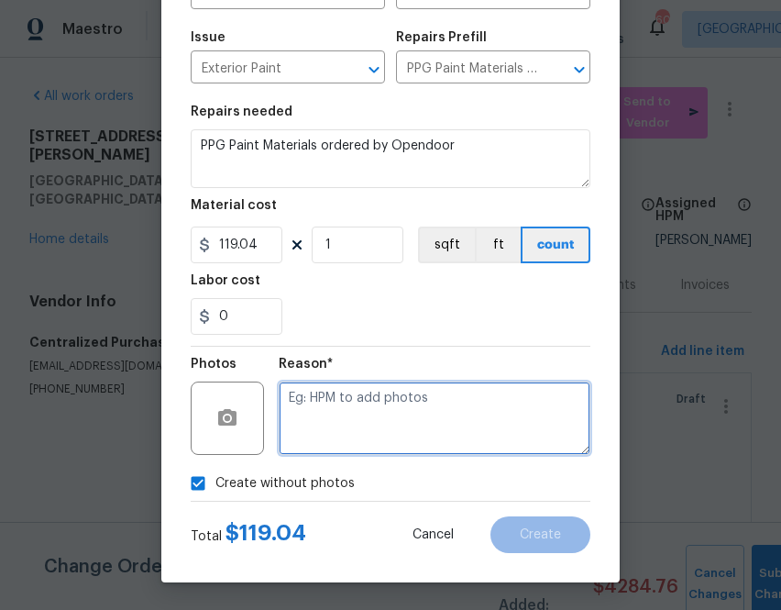
click at [405, 396] on textarea at bounding box center [435, 417] width 312 height 73
type textarea "n.a"
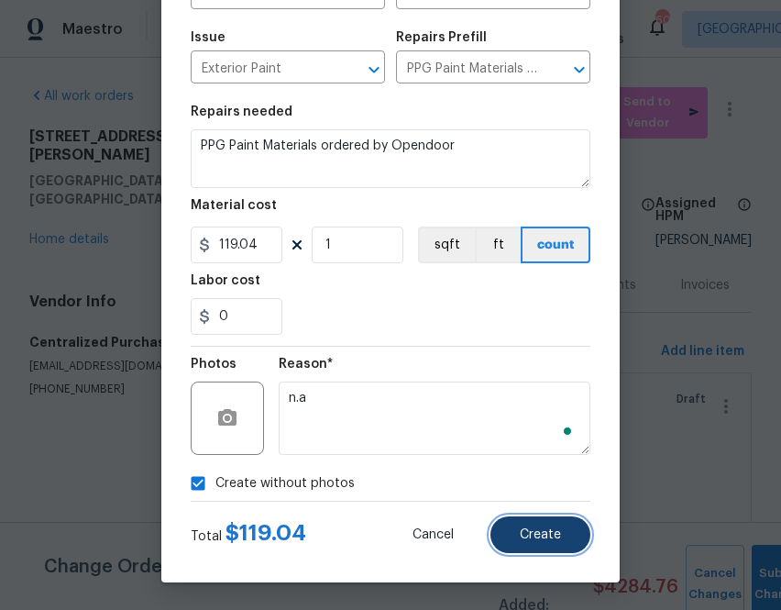
click at [533, 518] on button "Create" at bounding box center [541, 534] width 100 height 37
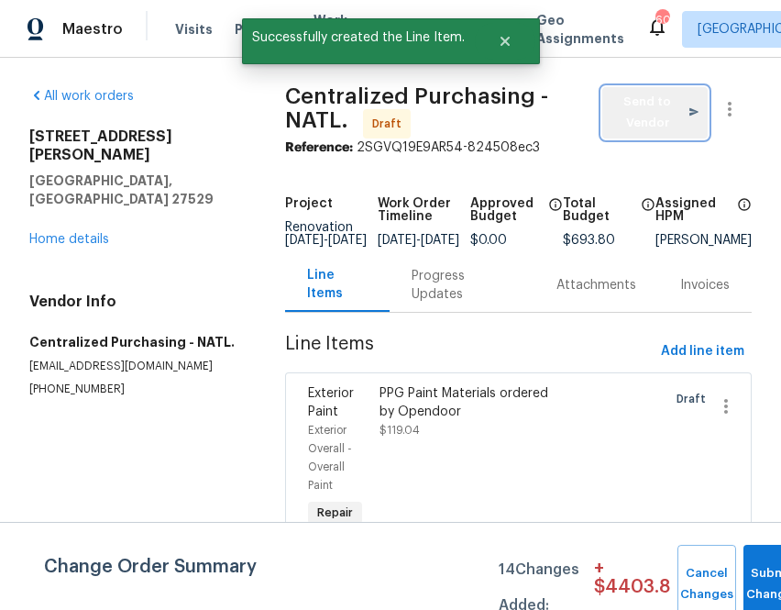
click at [604, 103] on button "Send to Vendor" at bounding box center [654, 112] width 105 height 51
